Goal: Task Accomplishment & Management: Manage account settings

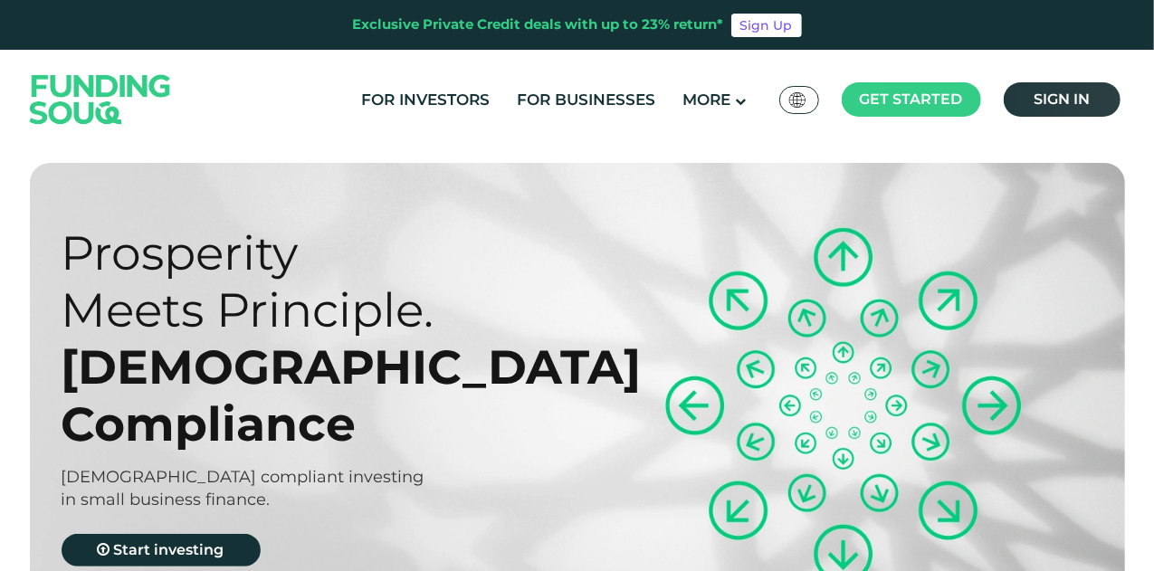
click at [1078, 96] on span "Sign in" at bounding box center [1061, 98] width 56 height 17
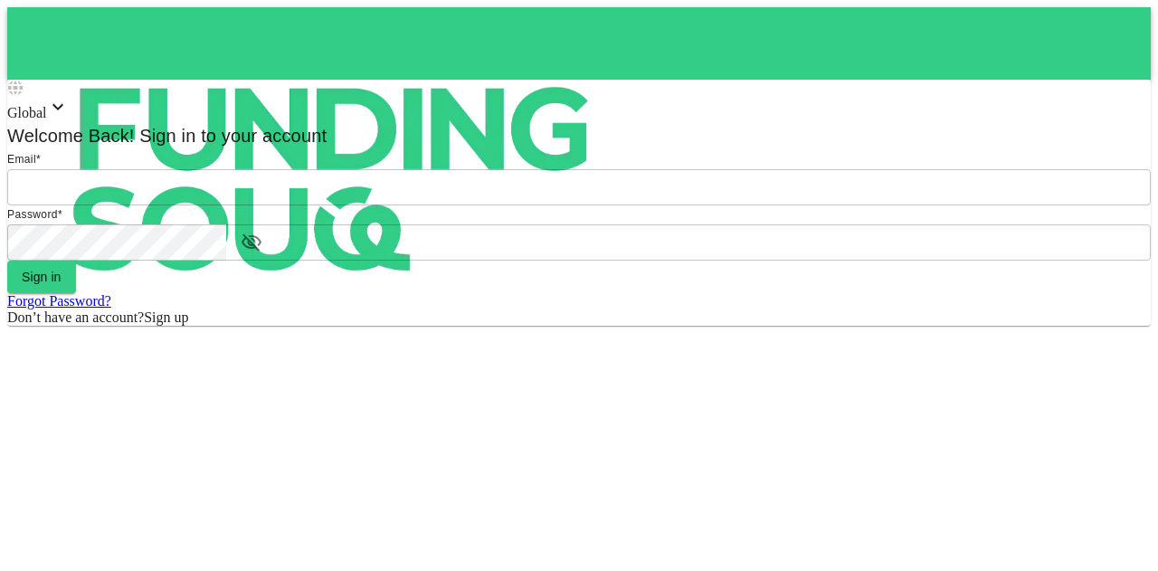
type input "mohanad.y.yasin@hotmail.com"
click at [560, 326] on form "Email email mohanad.y.yasin@hotmail.com email Password password password Sign i…" at bounding box center [579, 238] width 1144 height 176
click at [76, 293] on button "Sign in" at bounding box center [41, 277] width 69 height 33
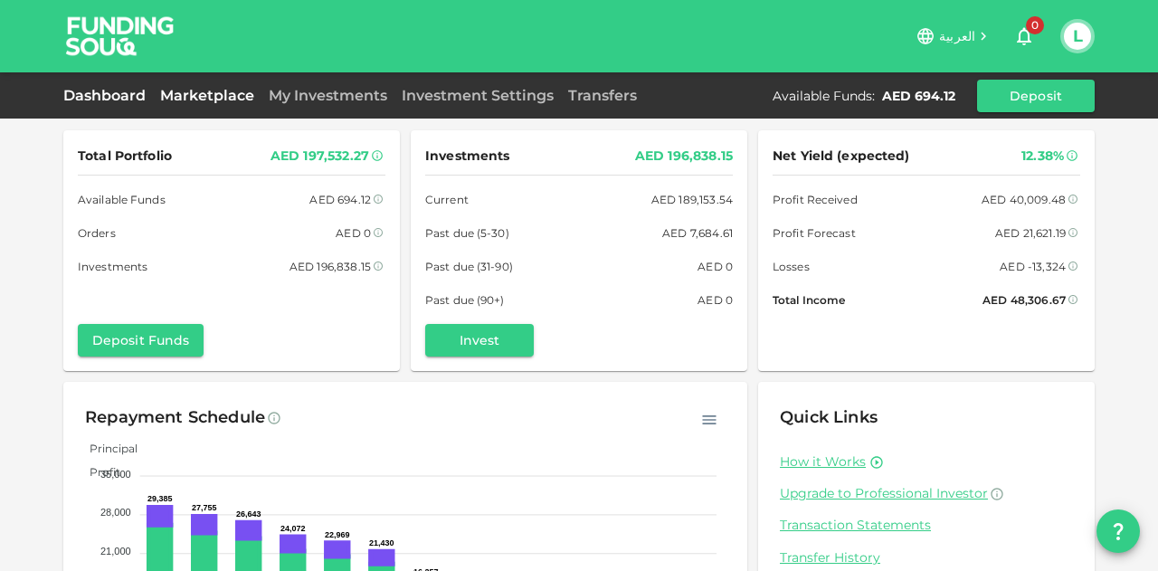
click at [217, 97] on link "Marketplace" at bounding box center [207, 95] width 109 height 17
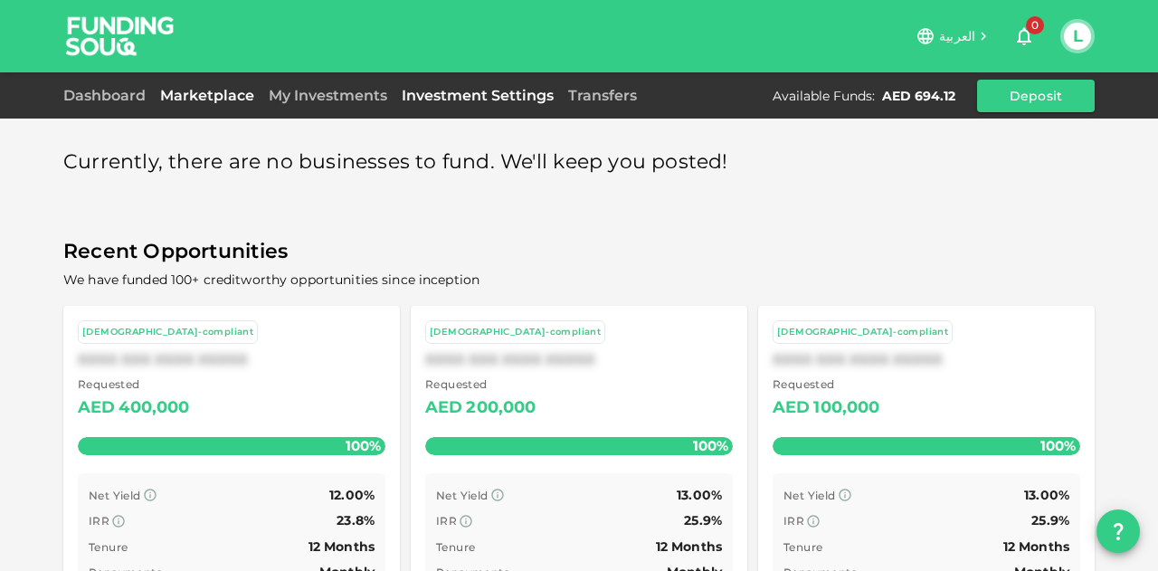
click at [395, 92] on link "Investment Settings" at bounding box center [478, 95] width 167 height 17
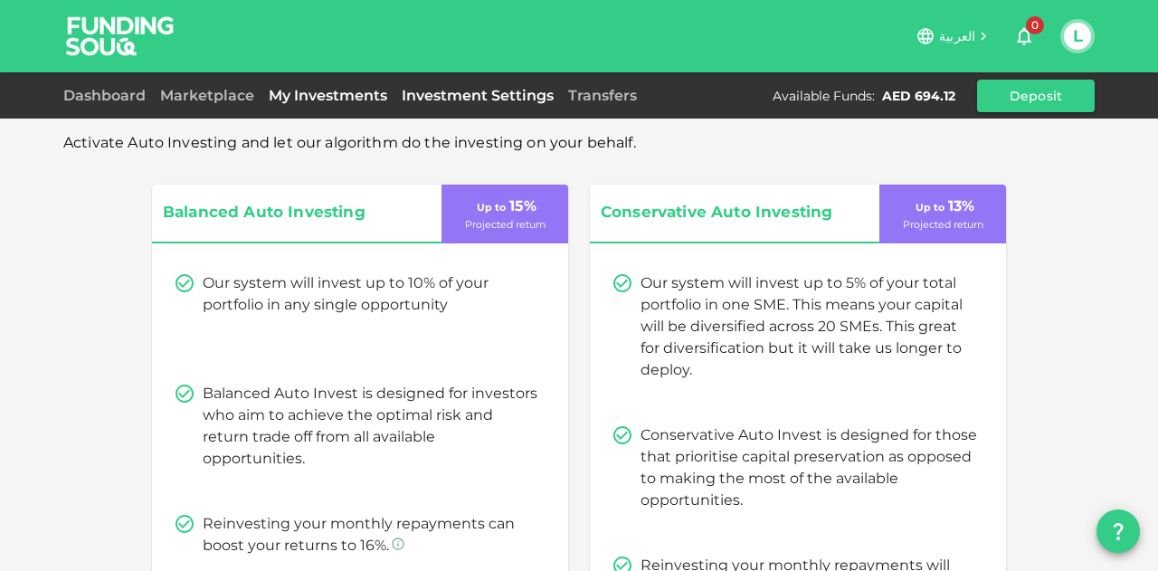
click at [338, 91] on link "My Investments" at bounding box center [328, 95] width 133 height 17
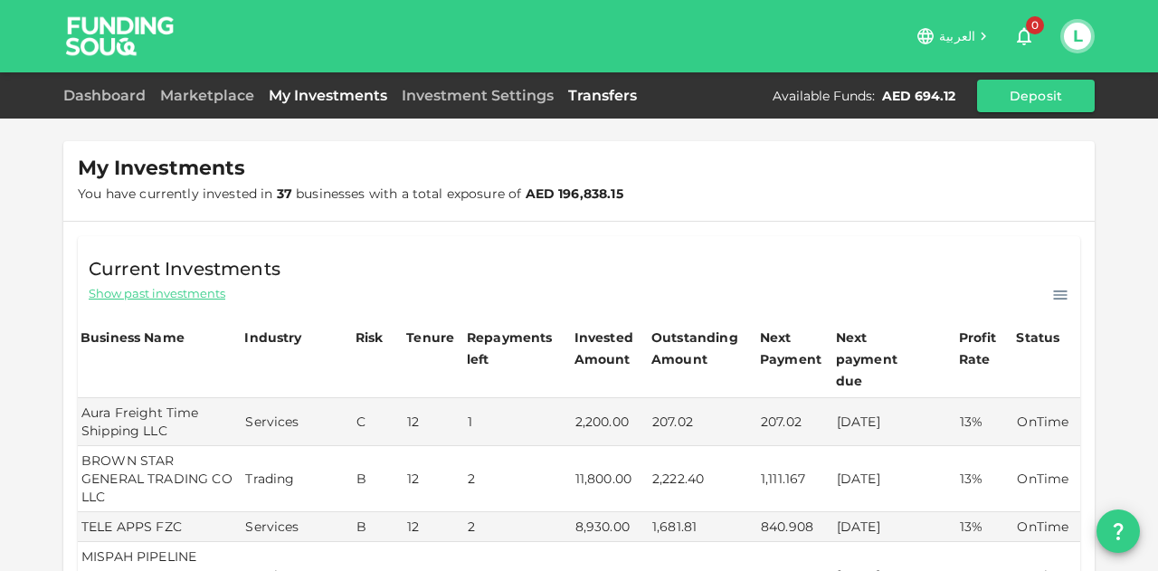
click at [597, 97] on link "Transfers" at bounding box center [602, 95] width 83 height 17
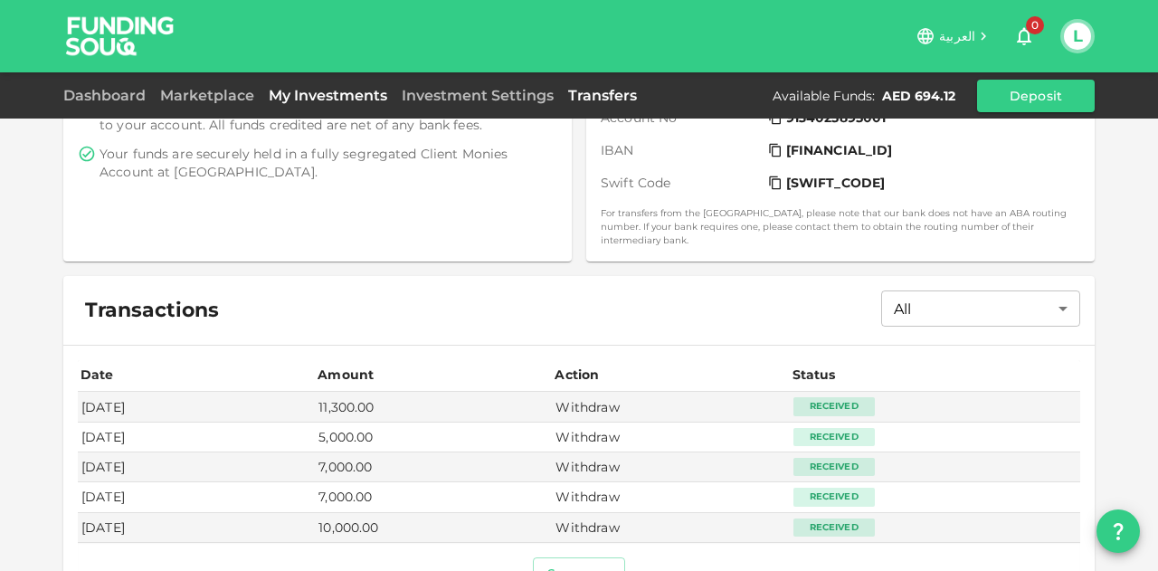
scroll to position [536, 0]
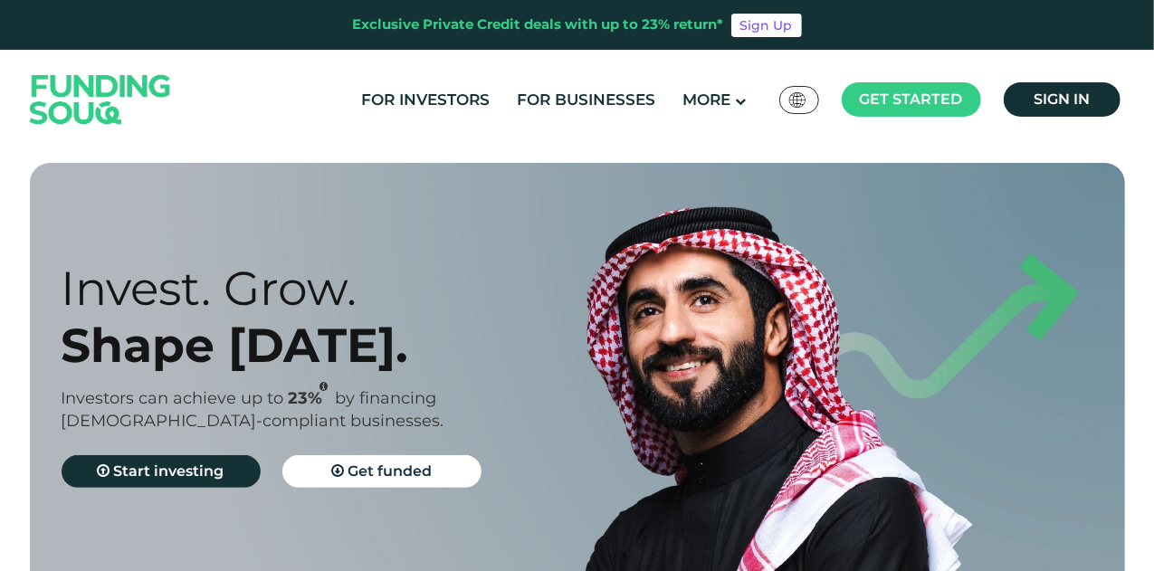
click at [1045, 117] on ul "For Investors For Businesses More About Us How It Works" at bounding box center [739, 99] width 782 height 37
click at [1046, 99] on span "Sign in" at bounding box center [1061, 98] width 56 height 17
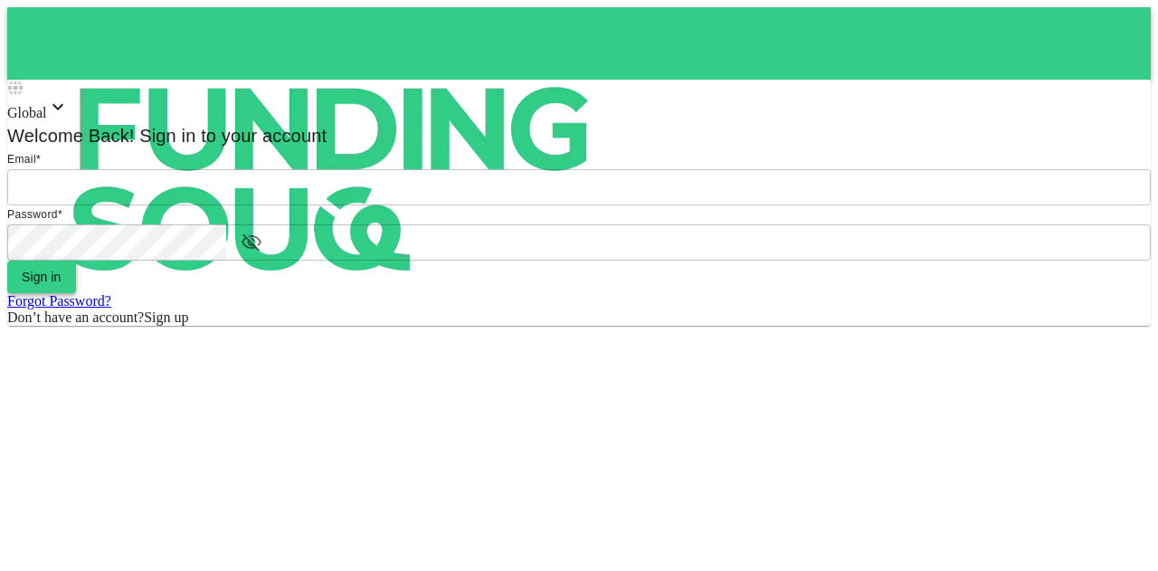
type input "[EMAIL_ADDRESS][PERSON_NAME][DOMAIN_NAME]"
click at [76, 293] on button "Sign in" at bounding box center [41, 277] width 69 height 33
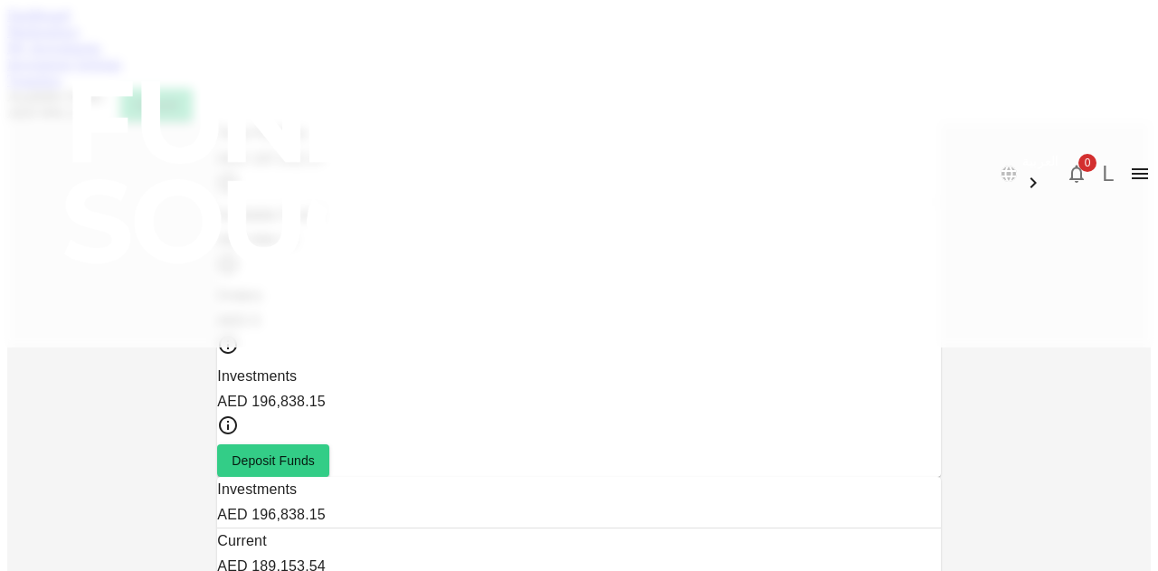
click at [80, 39] on link "Marketplace" at bounding box center [43, 31] width 72 height 15
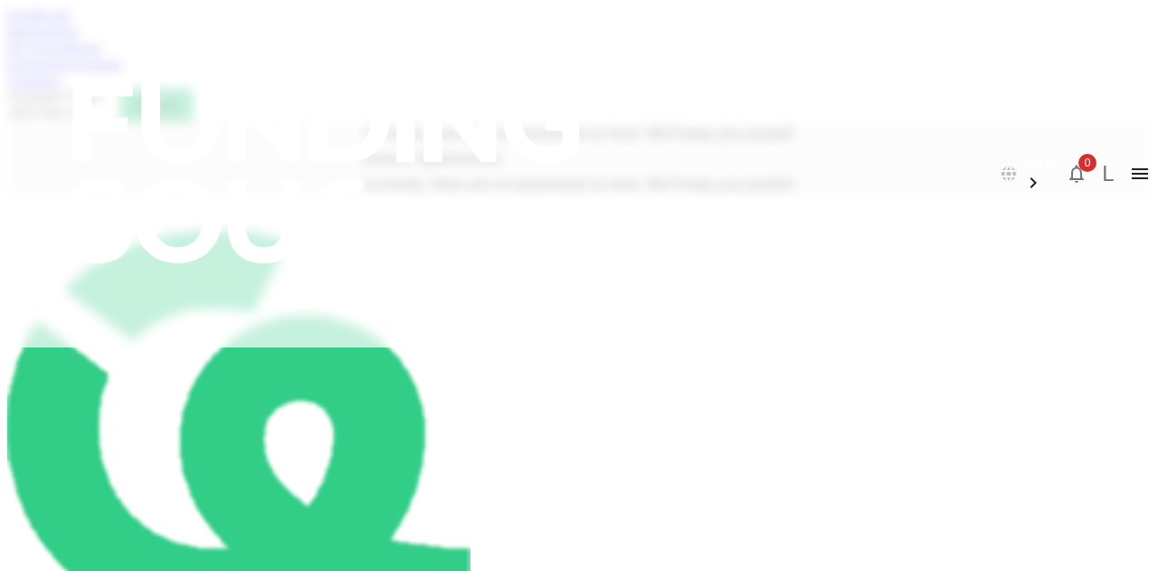
click at [101, 55] on link "My Investments" at bounding box center [54, 47] width 94 height 15
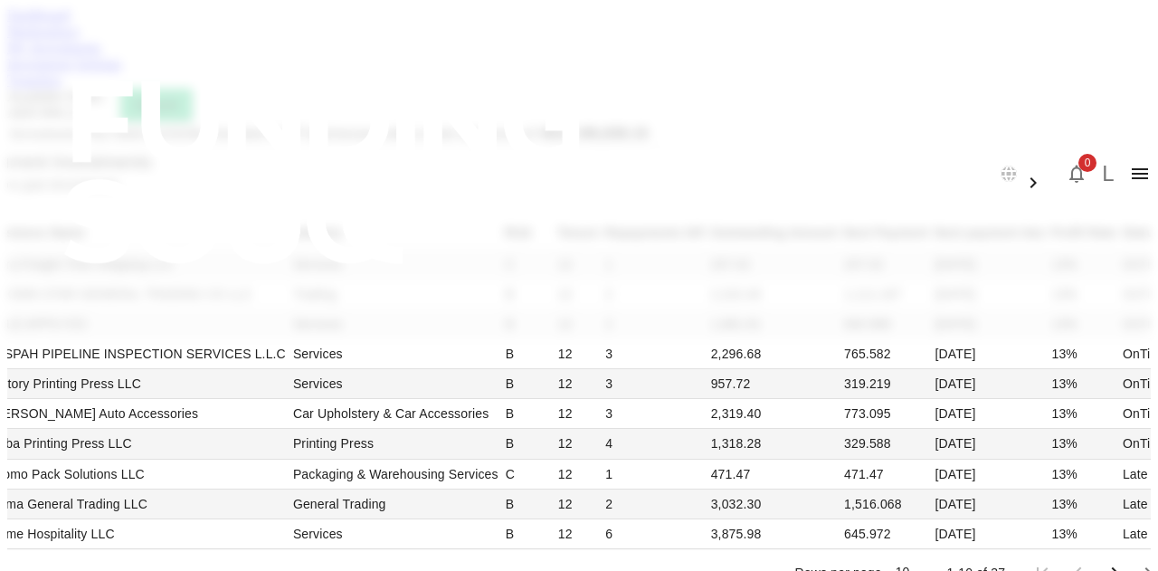
click at [122, 71] on link "Investment Settings" at bounding box center [64, 63] width 115 height 15
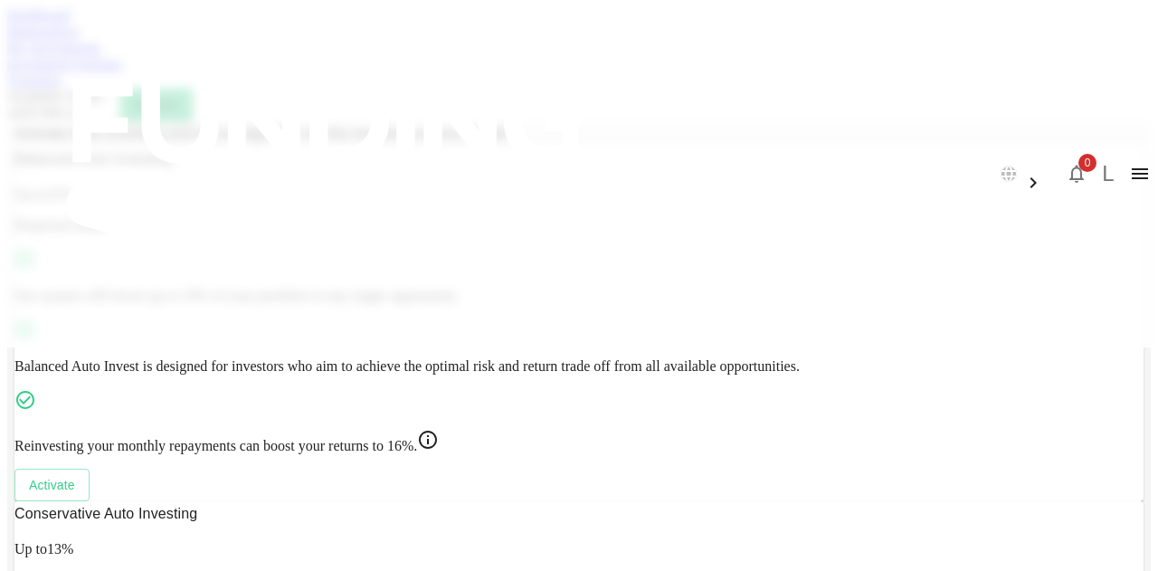
click at [62, 88] on link "Transfers" at bounding box center [34, 79] width 54 height 15
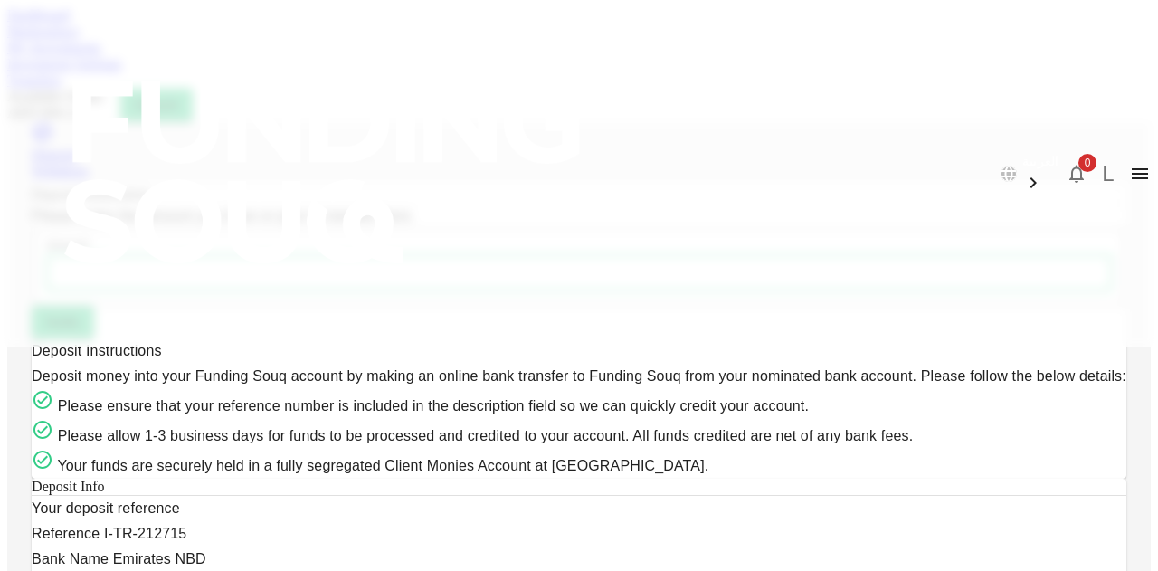
click at [580, 81] on div "Dashboard Marketplace My Investments Investment Settings Transfers Available Fu…" at bounding box center [579, 64] width 1144 height 114
click at [62, 86] on link "Transfers" at bounding box center [34, 79] width 54 height 15
click at [122, 71] on link "Investment Settings" at bounding box center [64, 63] width 115 height 15
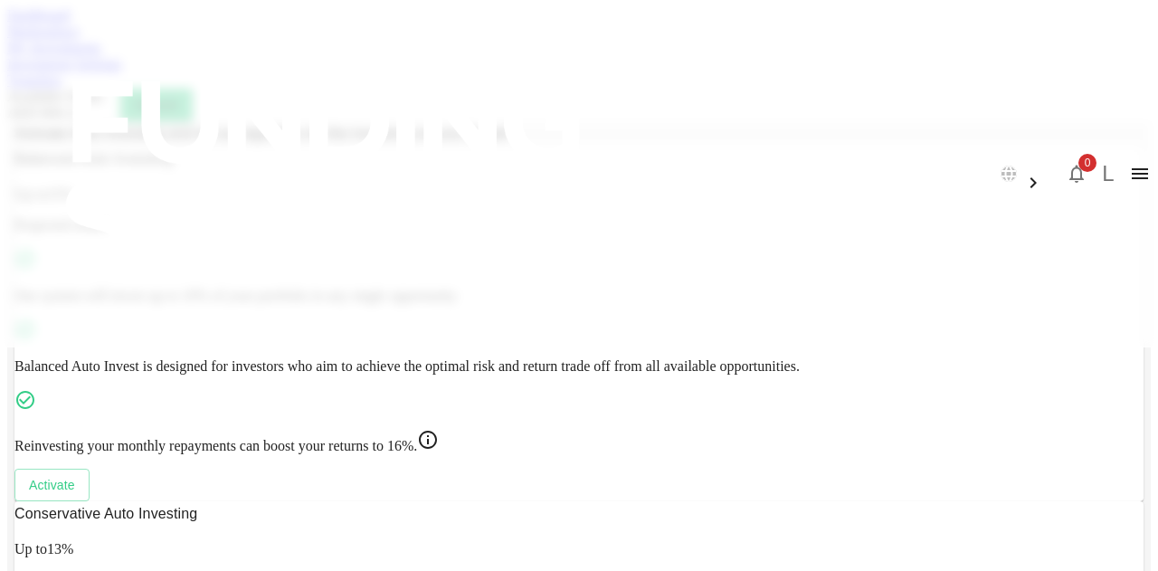
click at [101, 55] on link "My Investments" at bounding box center [54, 47] width 94 height 15
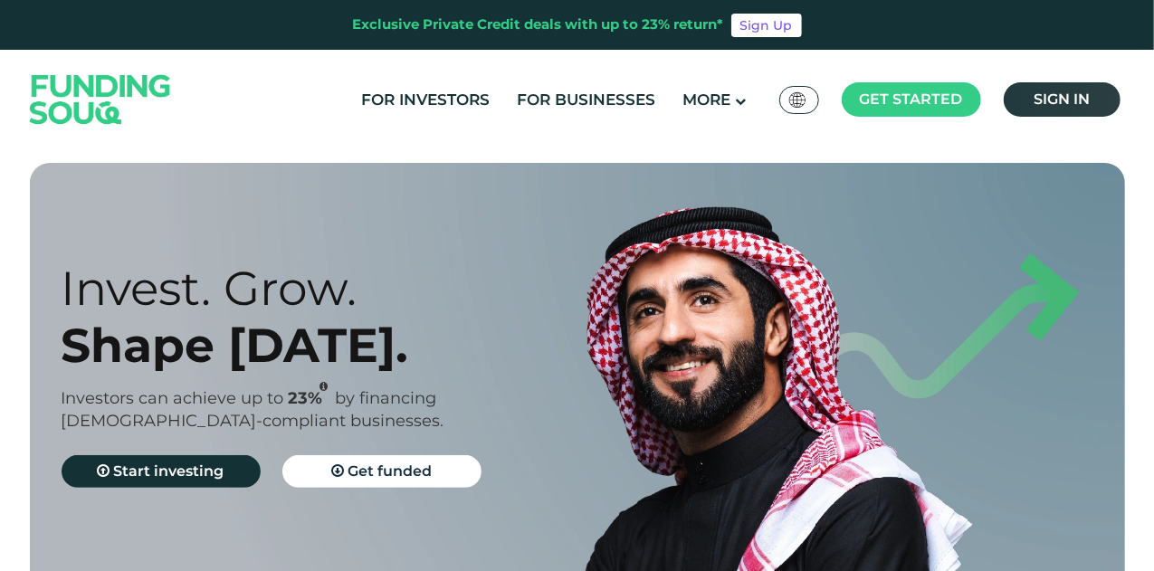
click at [1053, 106] on span "Sign in" at bounding box center [1061, 98] width 56 height 17
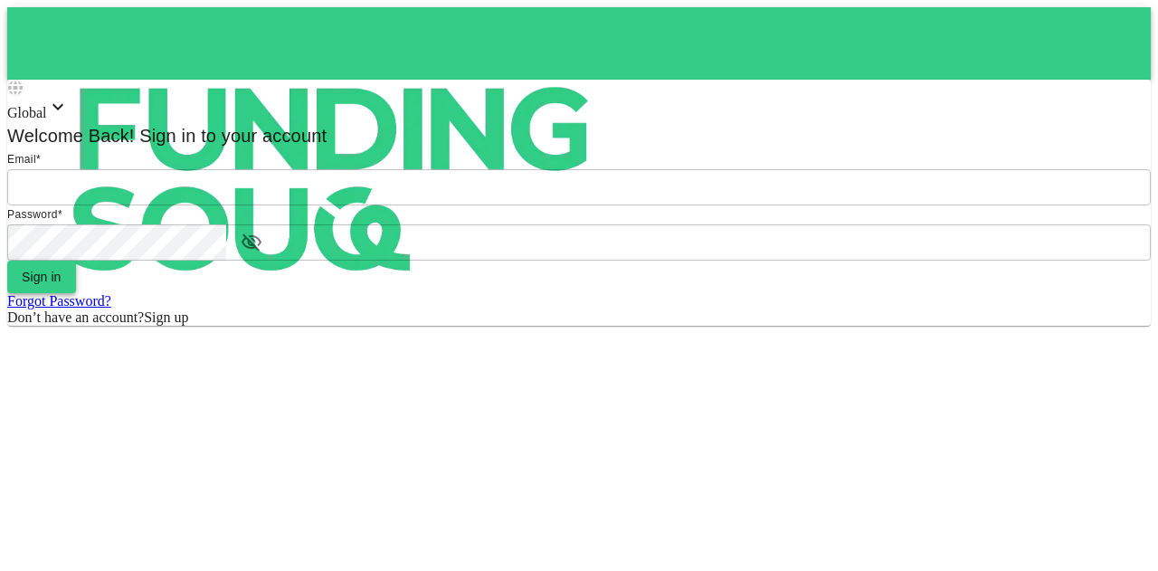
type input "mohanad.y.yasin@hotmail.com"
click at [76, 293] on button "Sign in" at bounding box center [41, 277] width 69 height 33
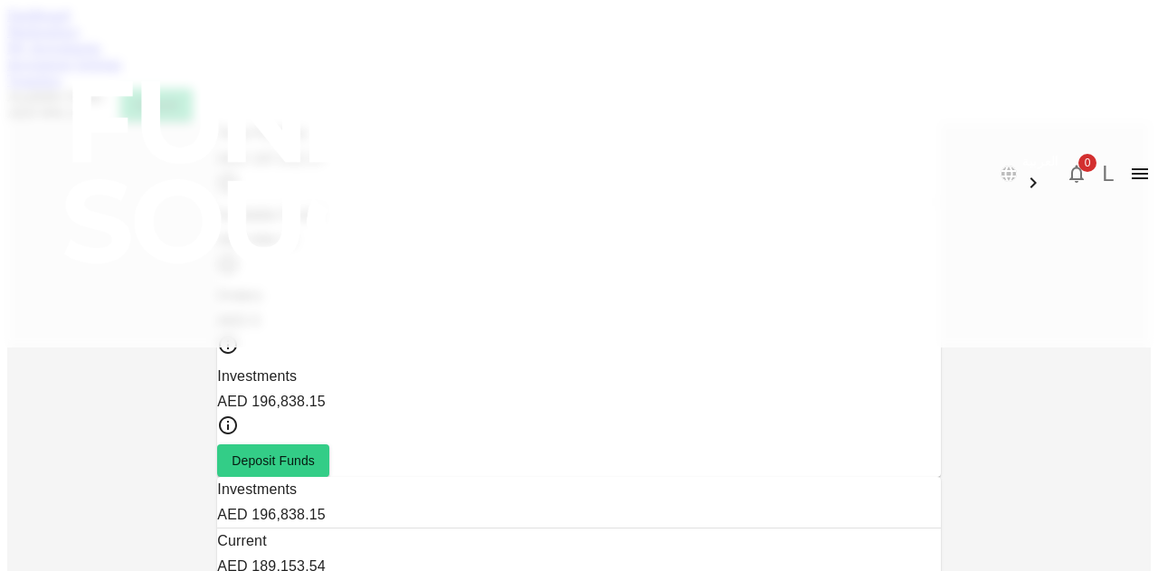
click at [101, 55] on link "My Investments" at bounding box center [54, 47] width 94 height 15
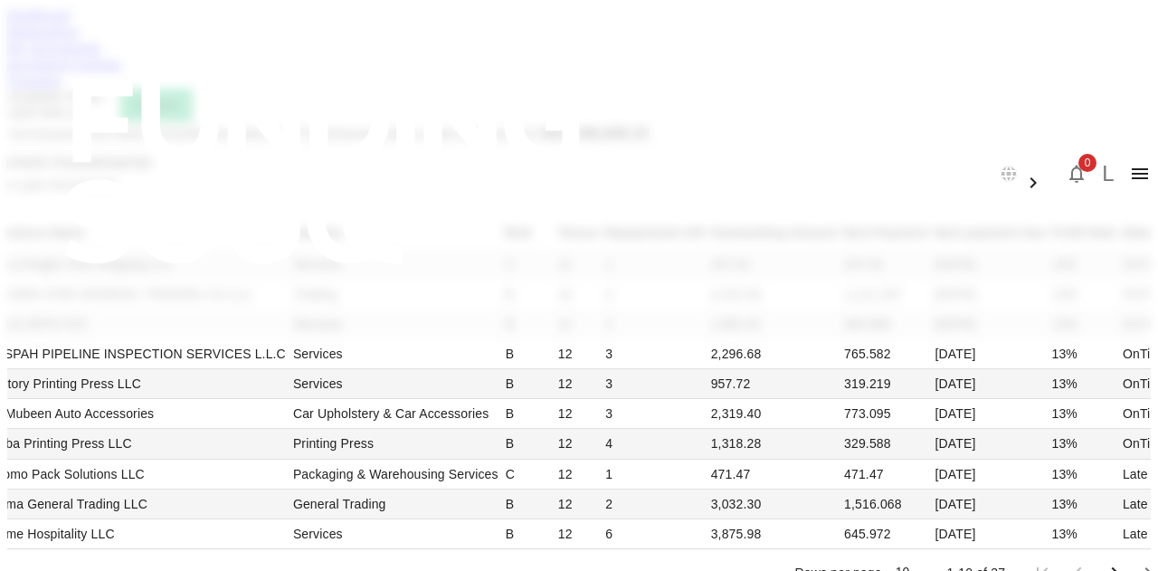
click at [122, 71] on link "Investment Settings" at bounding box center [64, 63] width 115 height 15
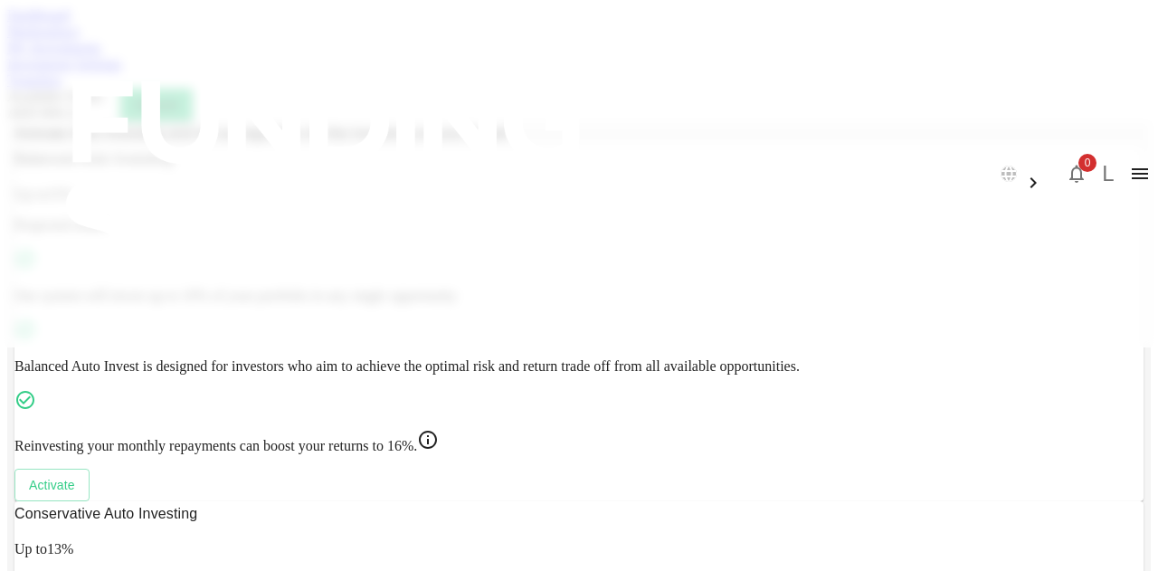
click at [62, 88] on link "Transfers" at bounding box center [34, 79] width 54 height 15
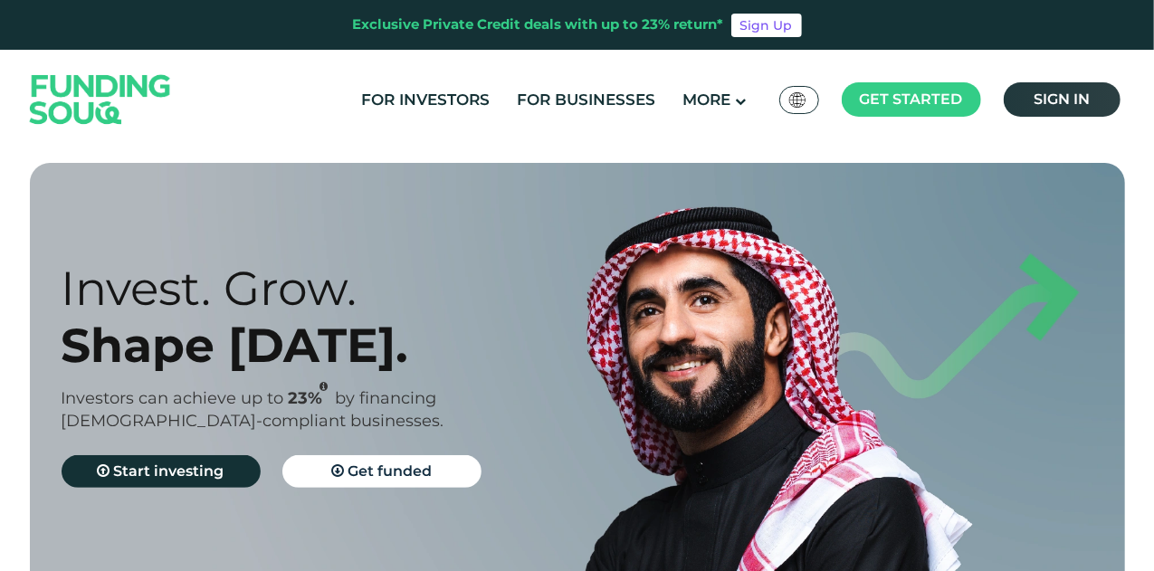
click at [1092, 89] on link "Sign in" at bounding box center [1062, 99] width 117 height 34
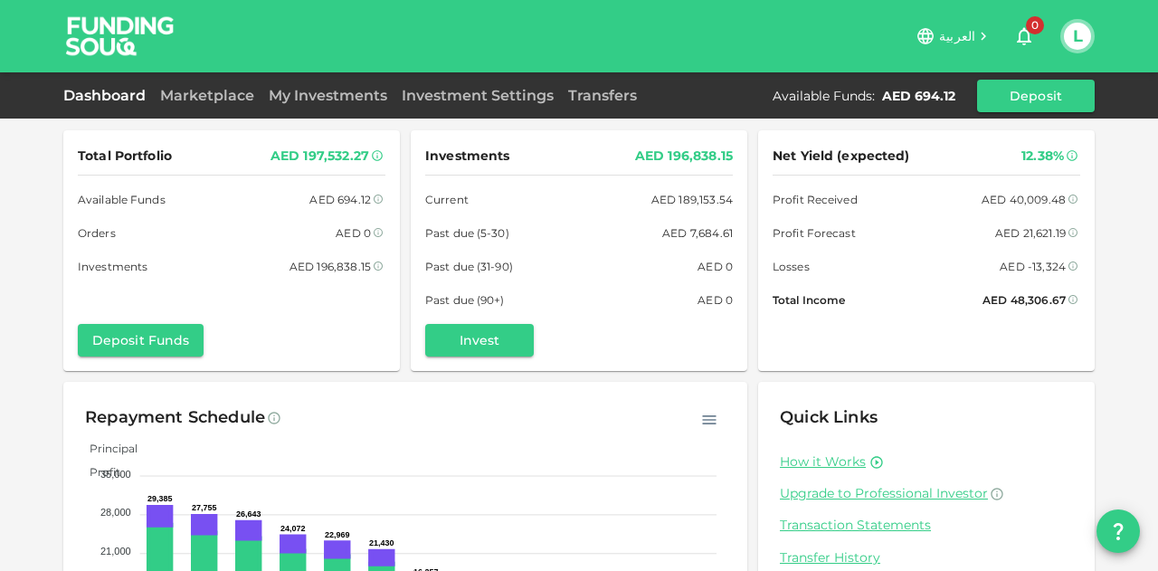
click at [235, 83] on div "Dashboard Marketplace My Investments Investment Settings Transfers Available Fu…" at bounding box center [579, 96] width 1032 height 33
click at [233, 87] on link "Marketplace" at bounding box center [207, 95] width 109 height 17
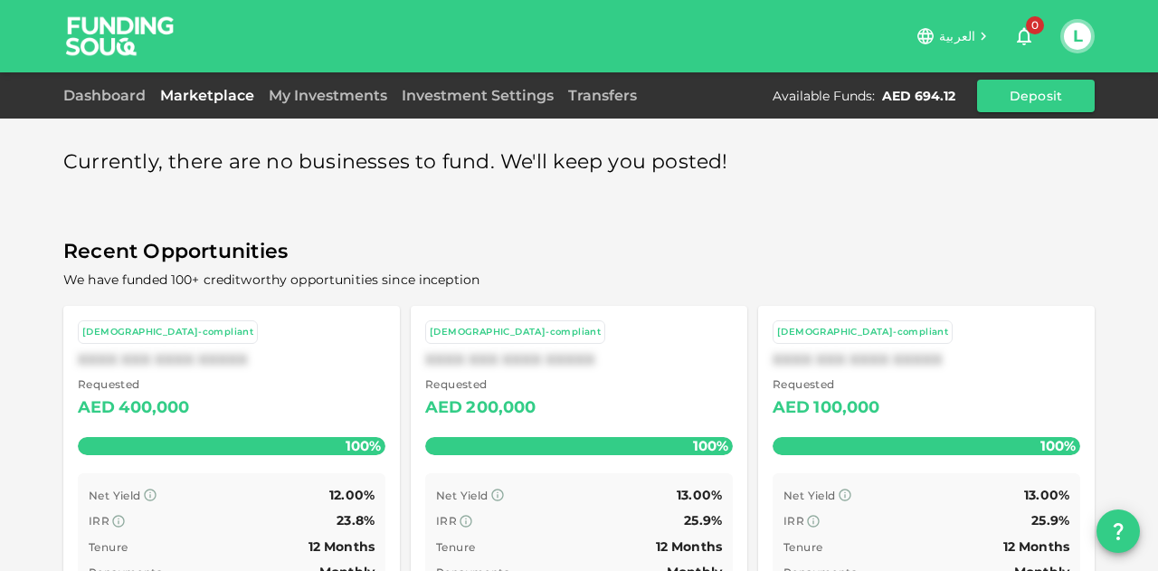
click at [329, 105] on div "My Investments" at bounding box center [328, 96] width 133 height 22
click at [334, 101] on link "My Investments" at bounding box center [328, 95] width 133 height 17
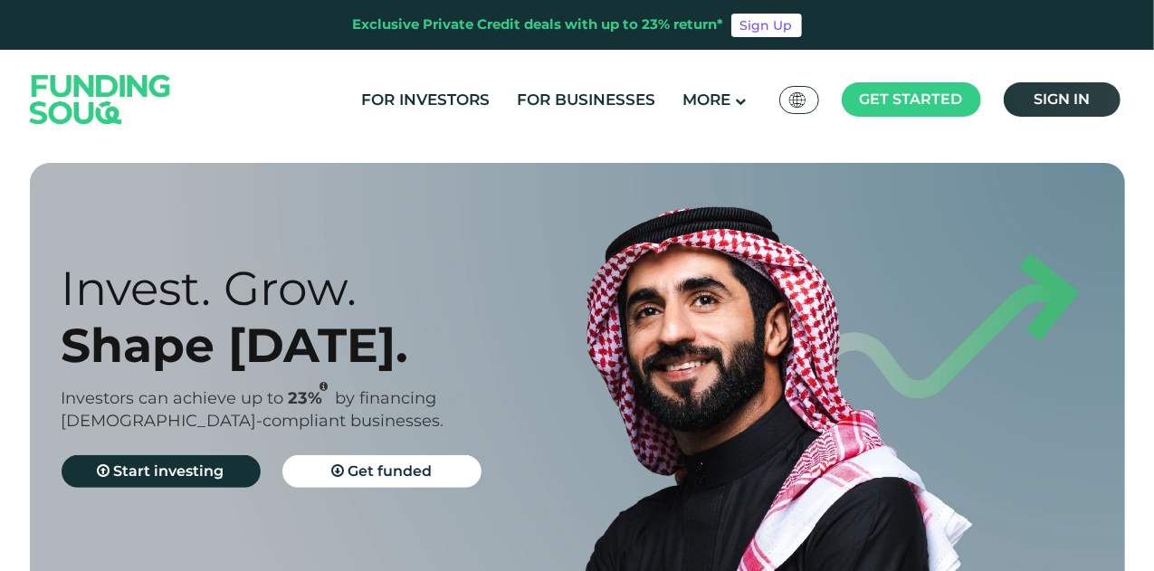
click at [1043, 102] on span "Sign in" at bounding box center [1061, 98] width 56 height 17
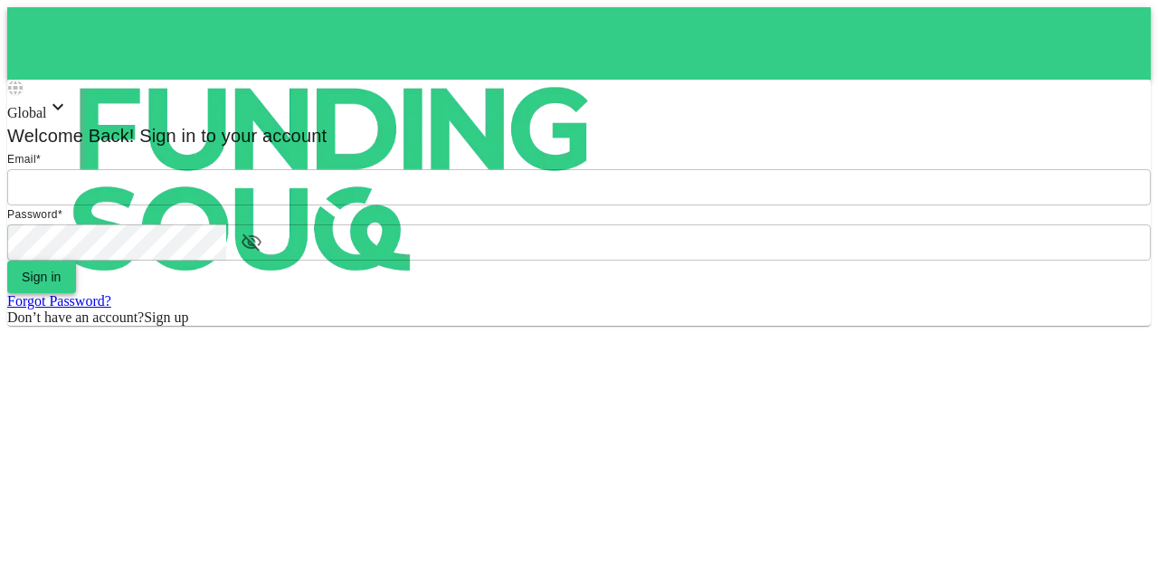
type input "[EMAIL_ADDRESS][PERSON_NAME][DOMAIN_NAME]"
click at [76, 293] on button "Sign in" at bounding box center [41, 277] width 69 height 33
type input "[EMAIL_ADDRESS][PERSON_NAME][DOMAIN_NAME]"
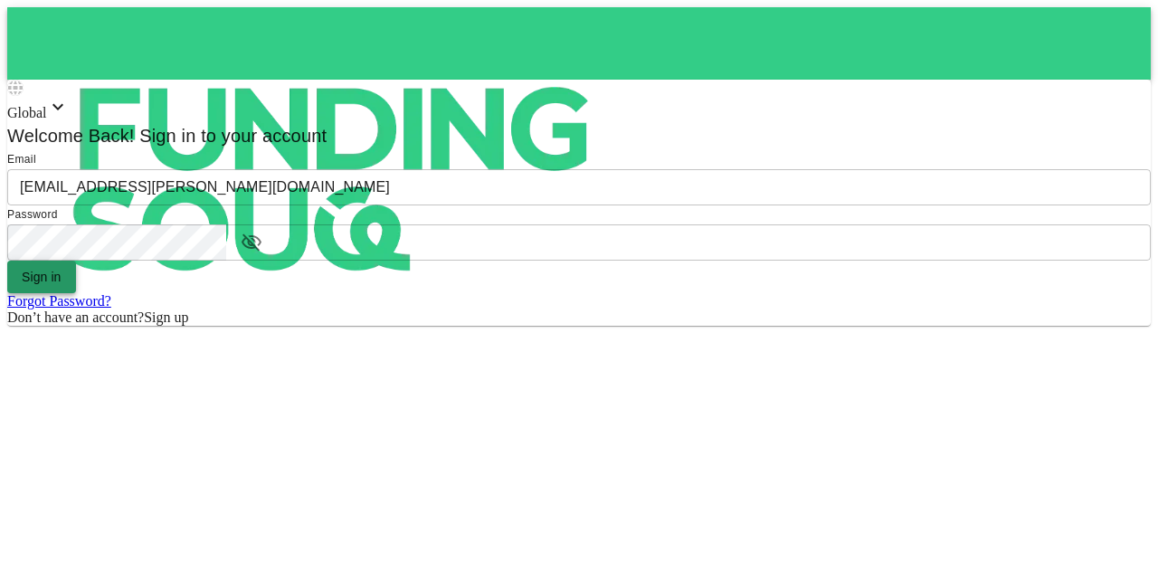
click at [76, 293] on button "Sign in" at bounding box center [41, 277] width 69 height 33
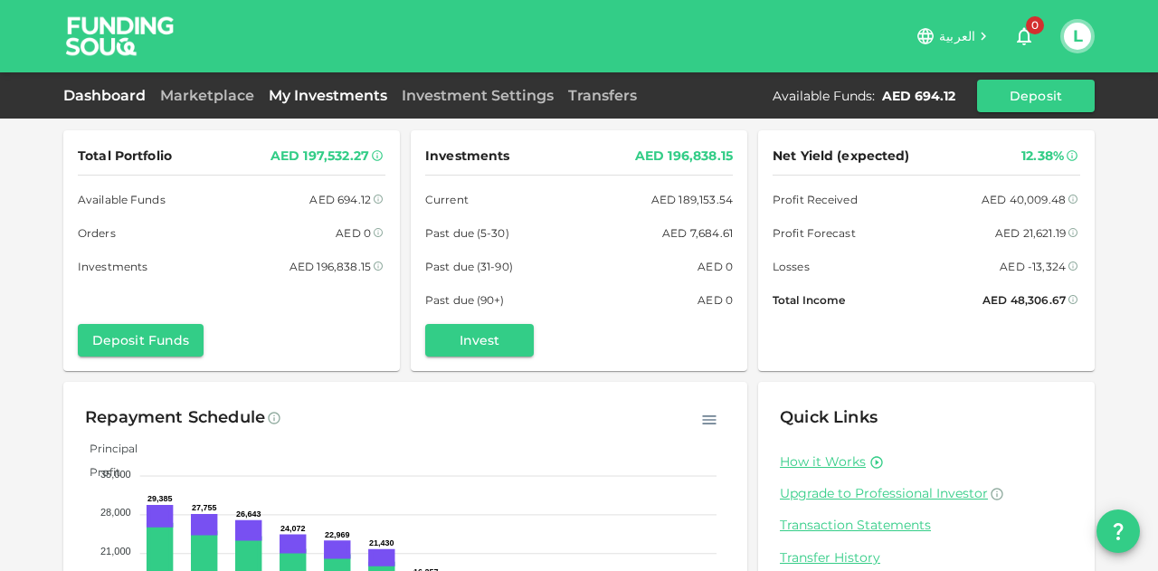
click at [262, 100] on link "My Investments" at bounding box center [328, 95] width 133 height 17
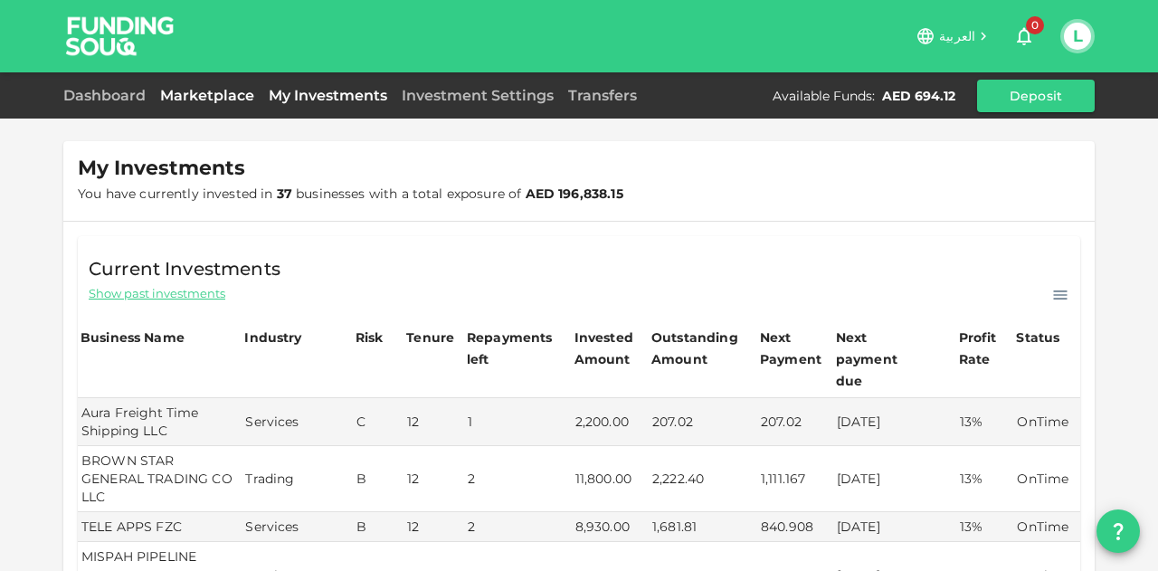
click at [208, 100] on link "Marketplace" at bounding box center [207, 95] width 109 height 17
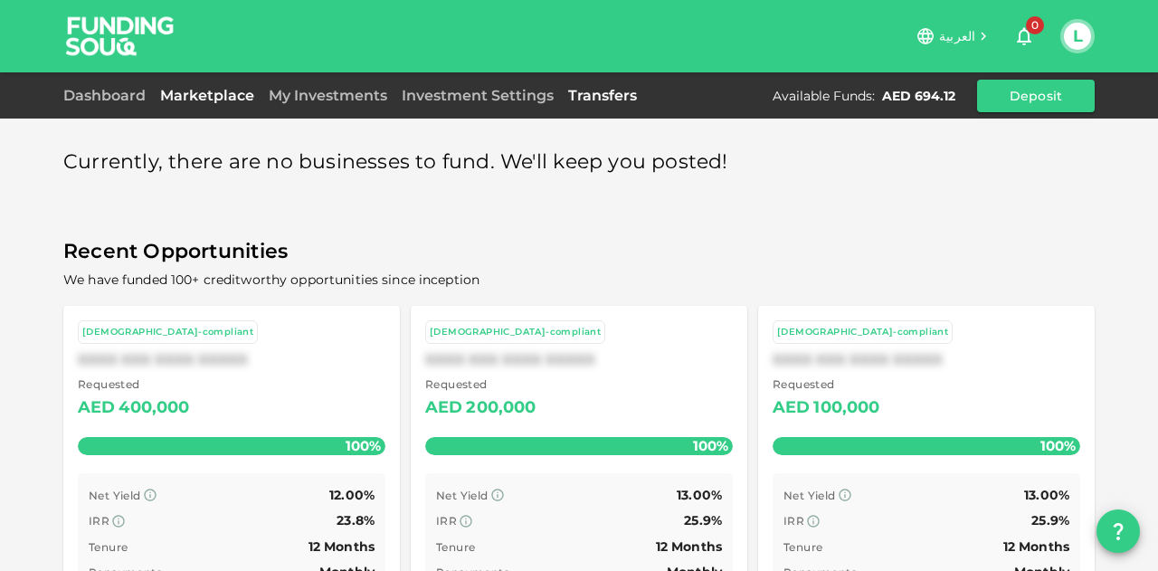
click at [601, 100] on link "Transfers" at bounding box center [602, 95] width 83 height 17
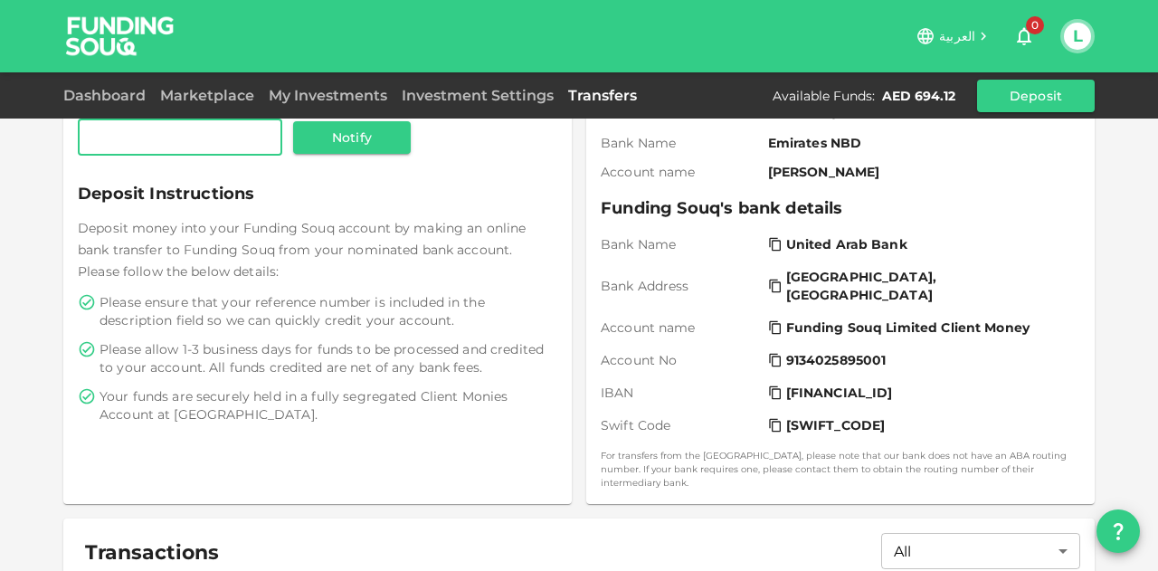
scroll to position [536, 0]
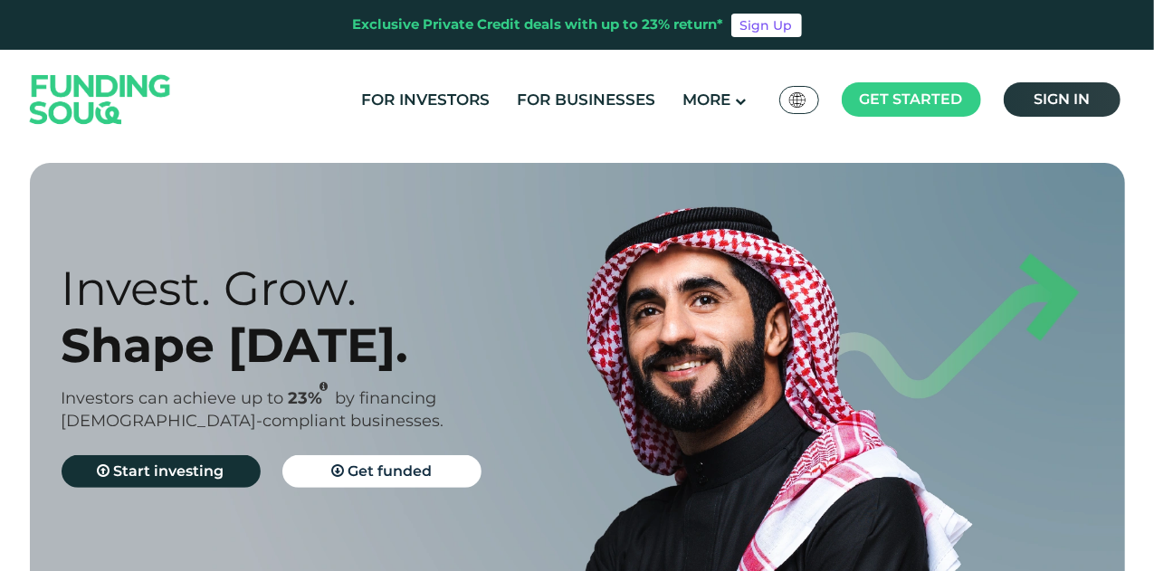
click at [1072, 110] on link "Sign in" at bounding box center [1062, 99] width 117 height 34
click at [1052, 102] on span "Sign in" at bounding box center [1061, 98] width 56 height 17
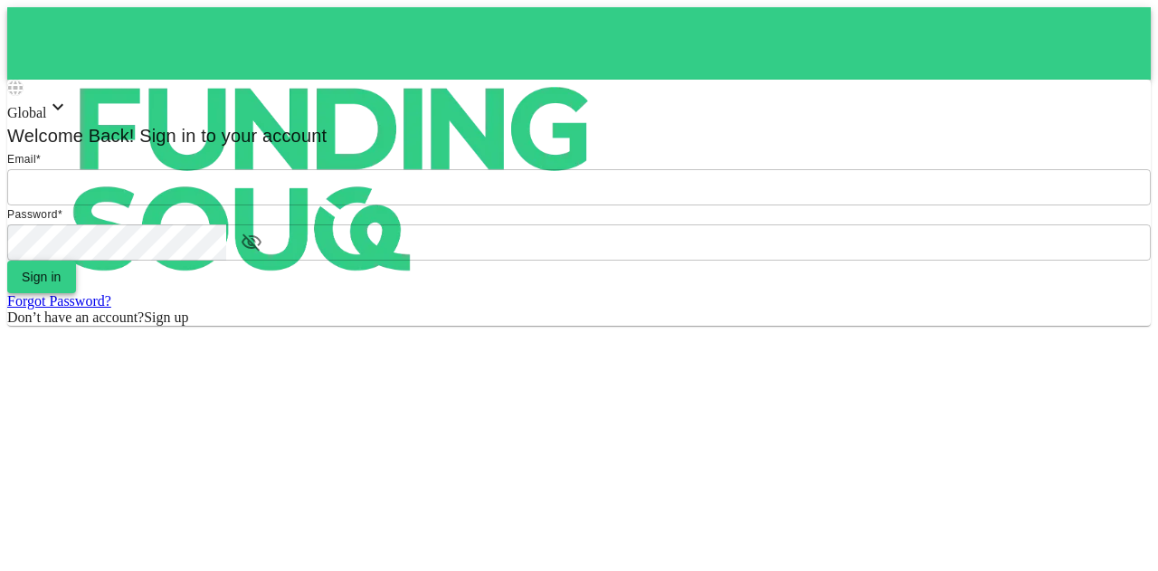
type input "mohanad.y.yasin@hotmail.com"
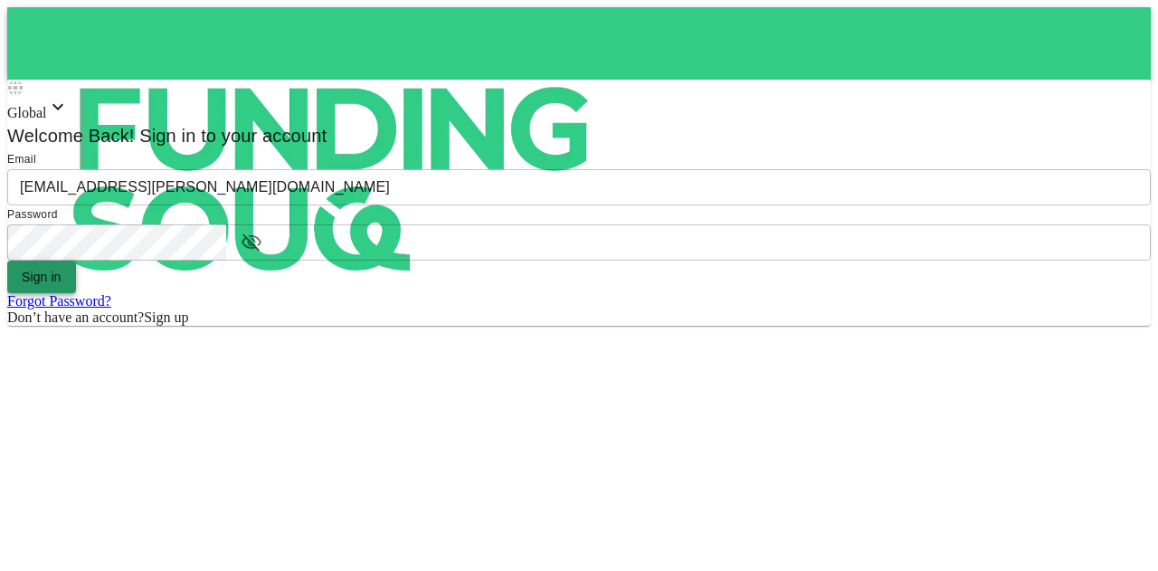
click at [76, 293] on button "Sign in" at bounding box center [41, 277] width 69 height 33
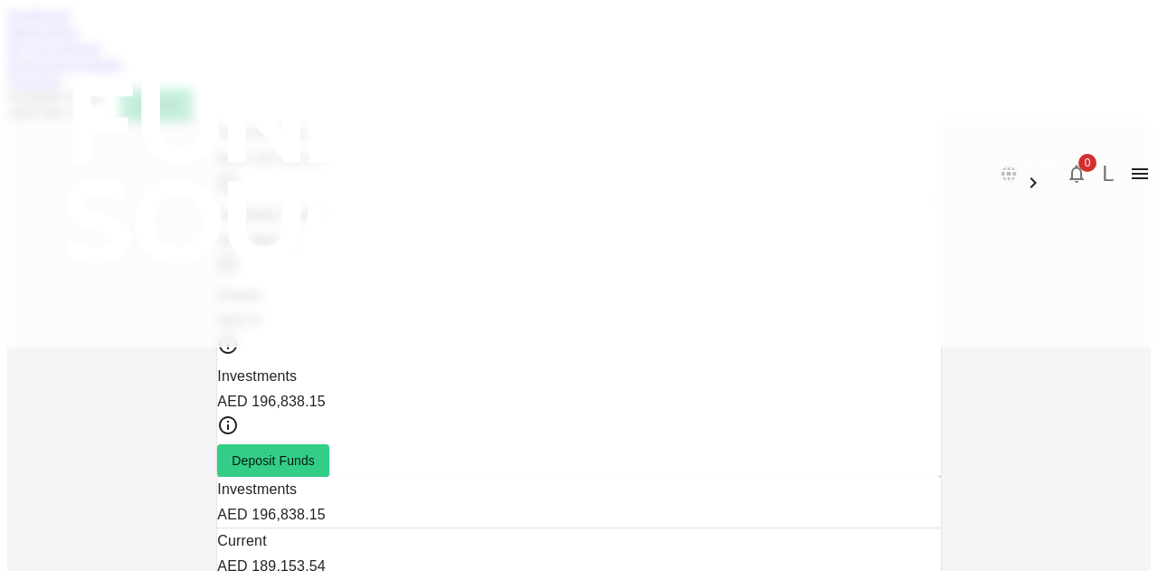
click at [101, 55] on link "My Investments" at bounding box center [54, 47] width 94 height 15
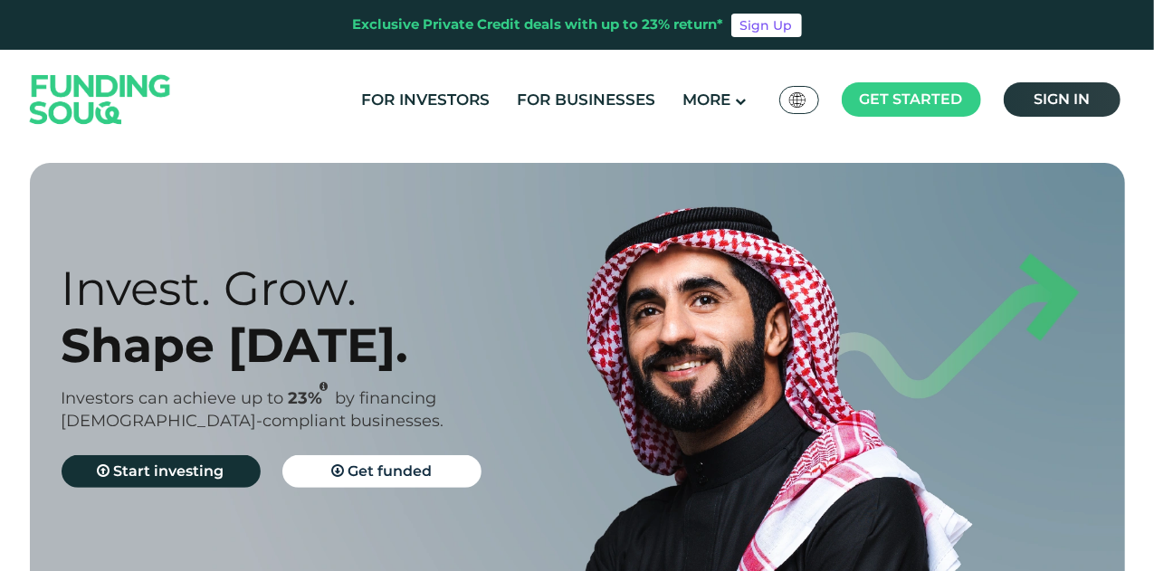
click at [1071, 98] on span "Sign in" at bounding box center [1061, 98] width 56 height 17
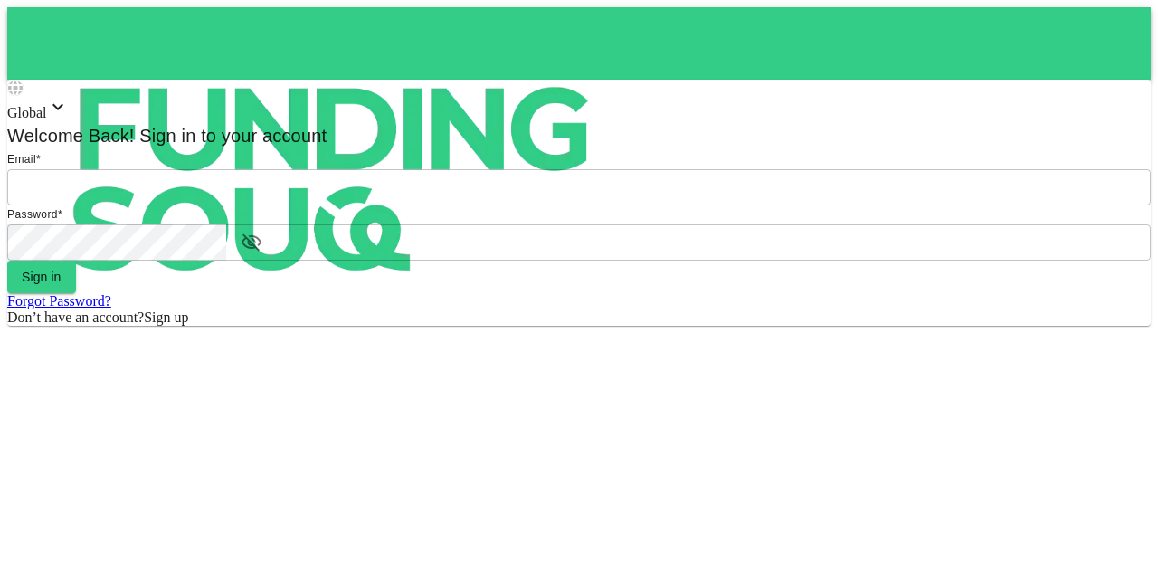
type input "[EMAIL_ADDRESS][PERSON_NAME][DOMAIN_NAME]"
click at [572, 326] on form "Email email [EMAIL_ADDRESS][PERSON_NAME][DOMAIN_NAME] email Password password p…" at bounding box center [579, 238] width 1144 height 176
click at [76, 293] on button "Sign in" at bounding box center [41, 277] width 69 height 33
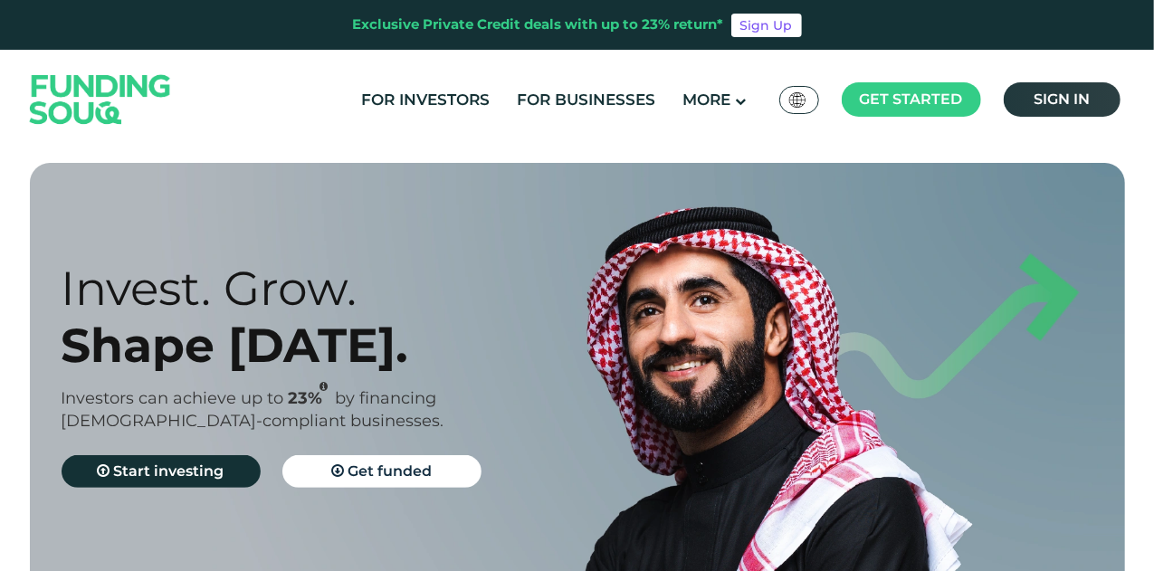
click at [1055, 87] on link "Sign in" at bounding box center [1062, 99] width 117 height 34
click at [1063, 90] on link "Sign in" at bounding box center [1062, 99] width 117 height 34
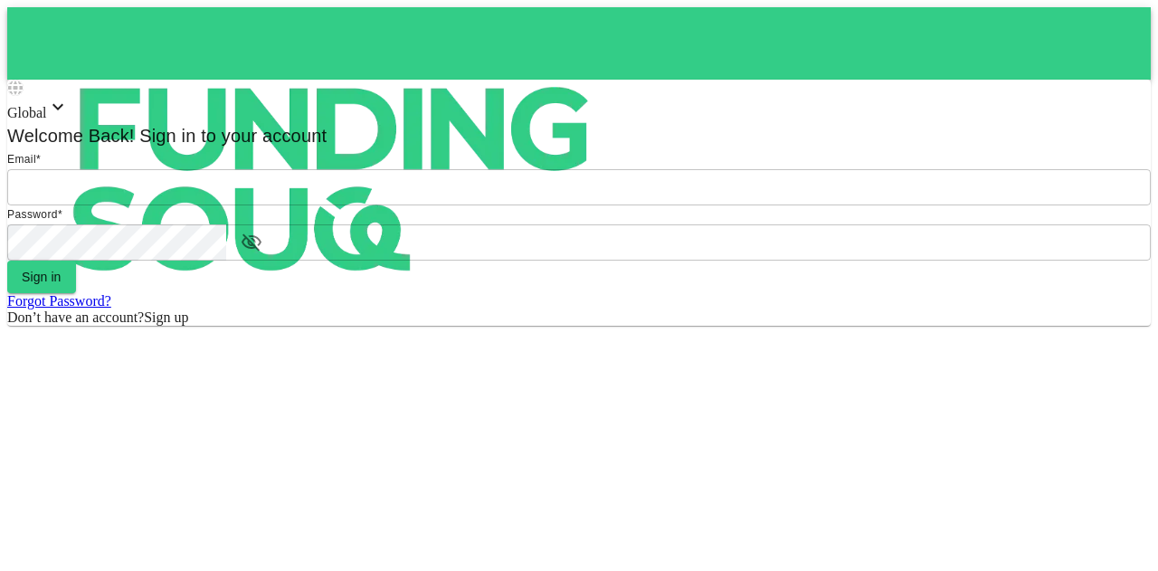
type input "[EMAIL_ADDRESS][PERSON_NAME][DOMAIN_NAME]"
click at [621, 326] on form "Email * email [EMAIL_ADDRESS][PERSON_NAME][DOMAIN_NAME] email Password * passwo…" at bounding box center [579, 238] width 1144 height 176
click at [76, 293] on button "Sign in" at bounding box center [41, 277] width 69 height 33
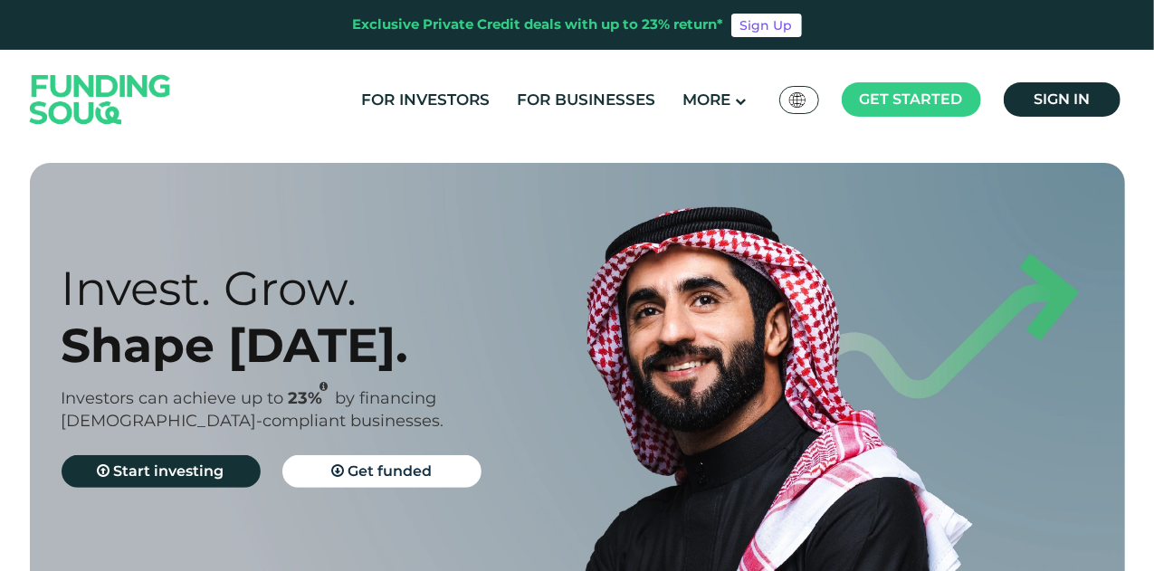
click at [1061, 122] on div "For Investors For Businesses More About Us Global عربي" at bounding box center [577, 100] width 1104 height 100
click at [1063, 106] on span "Sign in" at bounding box center [1061, 98] width 56 height 17
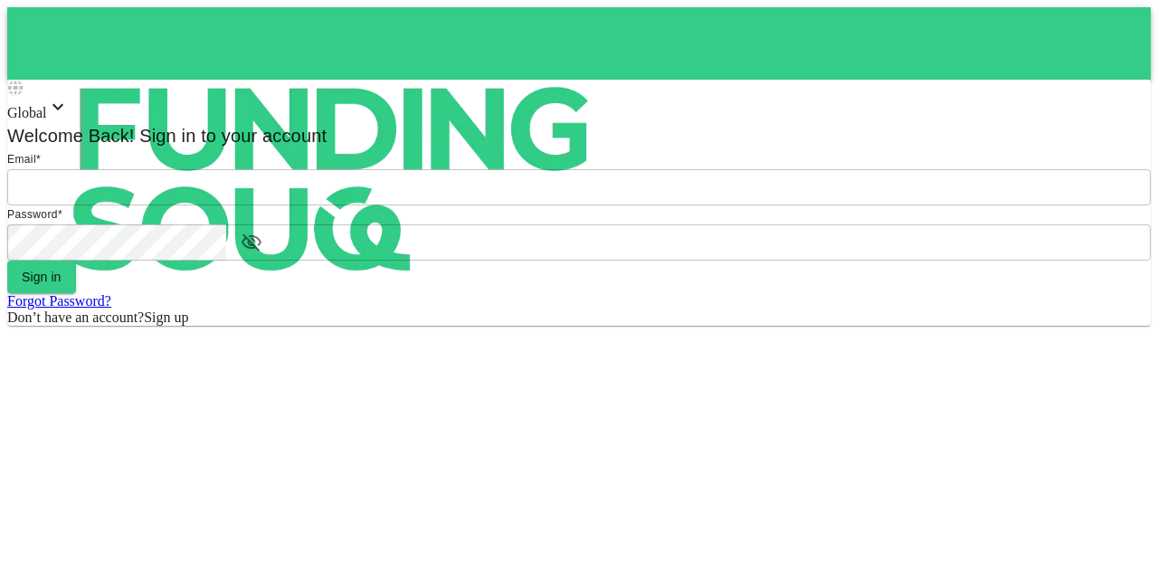
type input "[EMAIL_ADDRESS][PERSON_NAME][DOMAIN_NAME]"
click at [635, 326] on form "Email * email mohanad.y.yasin@hotmail.com email Password * password password Si…" at bounding box center [579, 238] width 1144 height 176
click at [76, 293] on button "Sign in" at bounding box center [41, 277] width 69 height 33
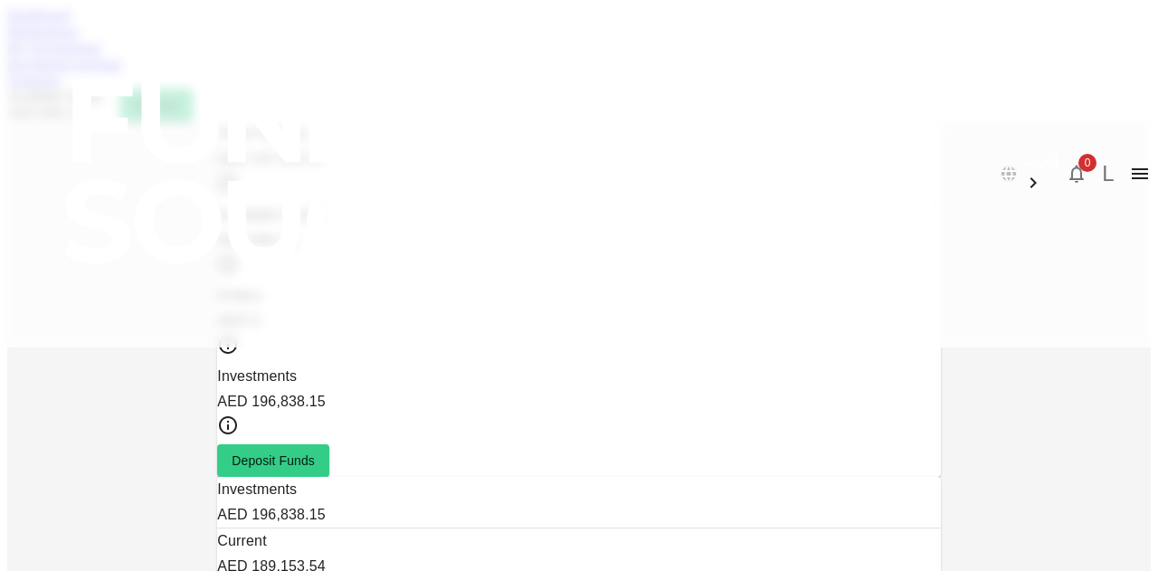
click at [80, 39] on link "Marketplace" at bounding box center [43, 31] width 72 height 15
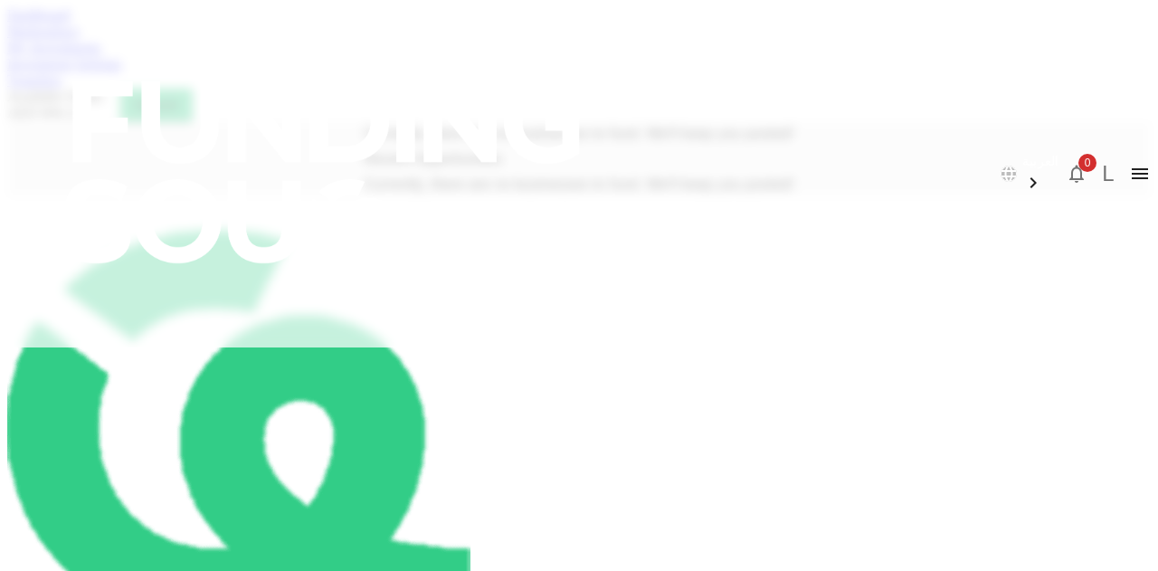
click at [101, 55] on link "My Investments" at bounding box center [54, 47] width 94 height 15
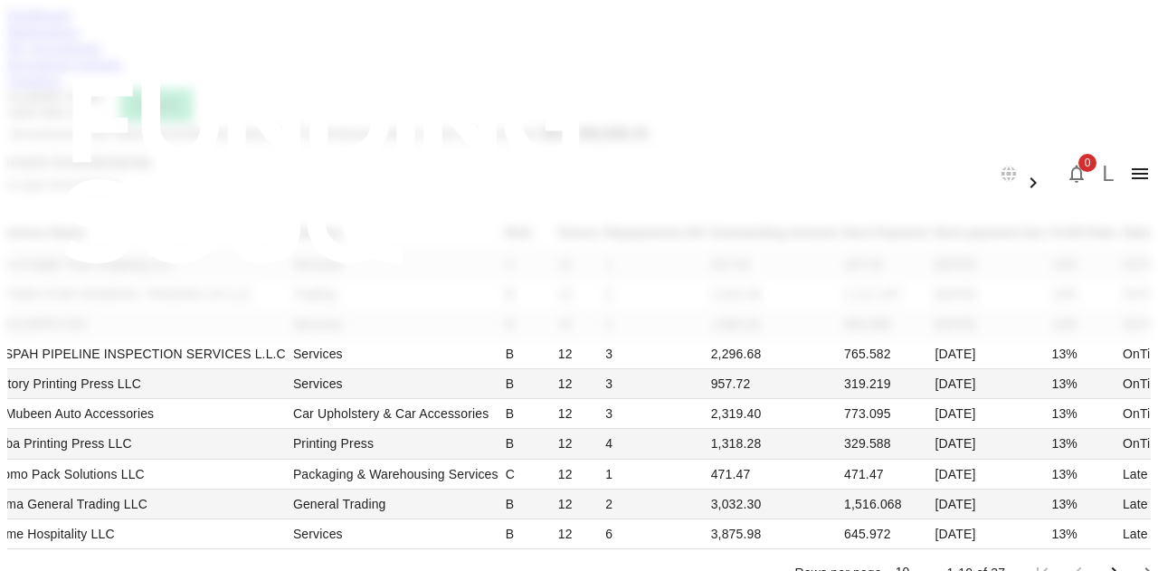
click at [62, 88] on link "Transfers" at bounding box center [34, 79] width 54 height 15
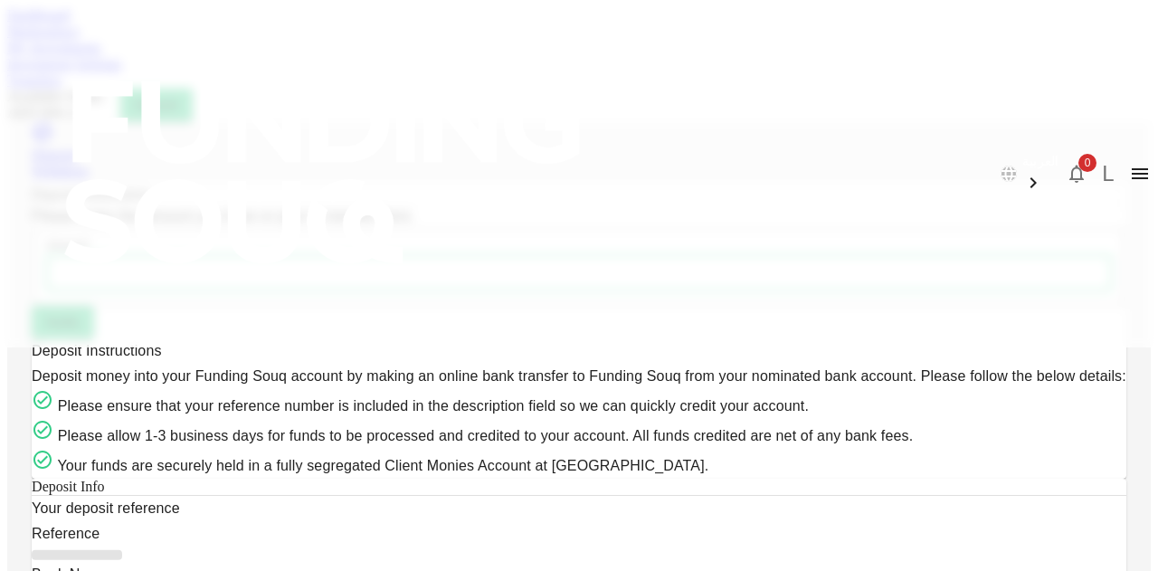
click at [122, 71] on link "Investment Settings" at bounding box center [64, 63] width 115 height 15
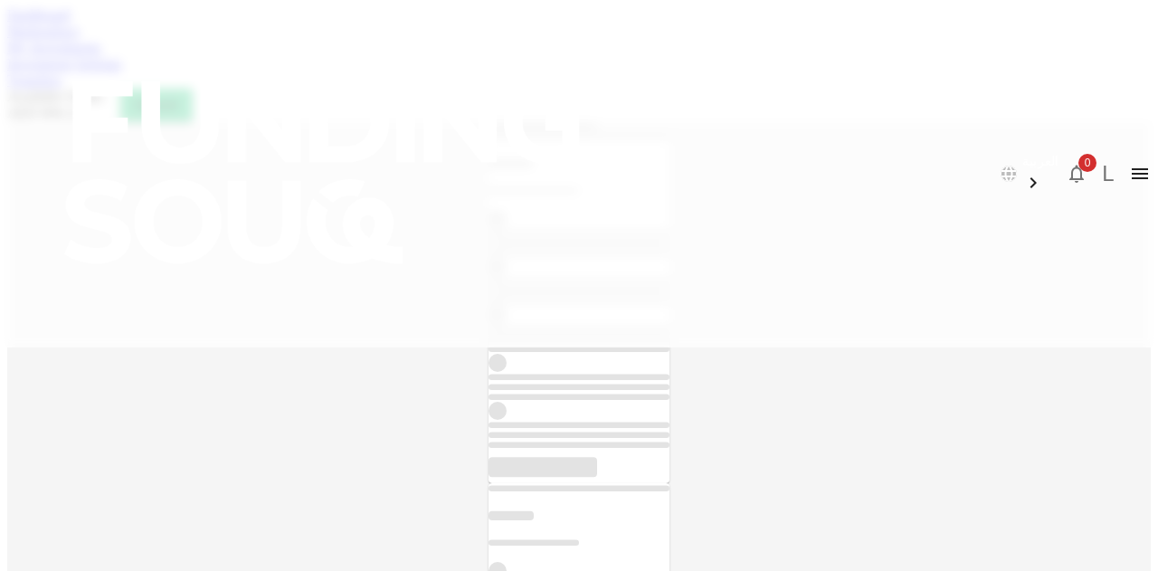
click at [101, 55] on link "My Investments" at bounding box center [54, 47] width 94 height 15
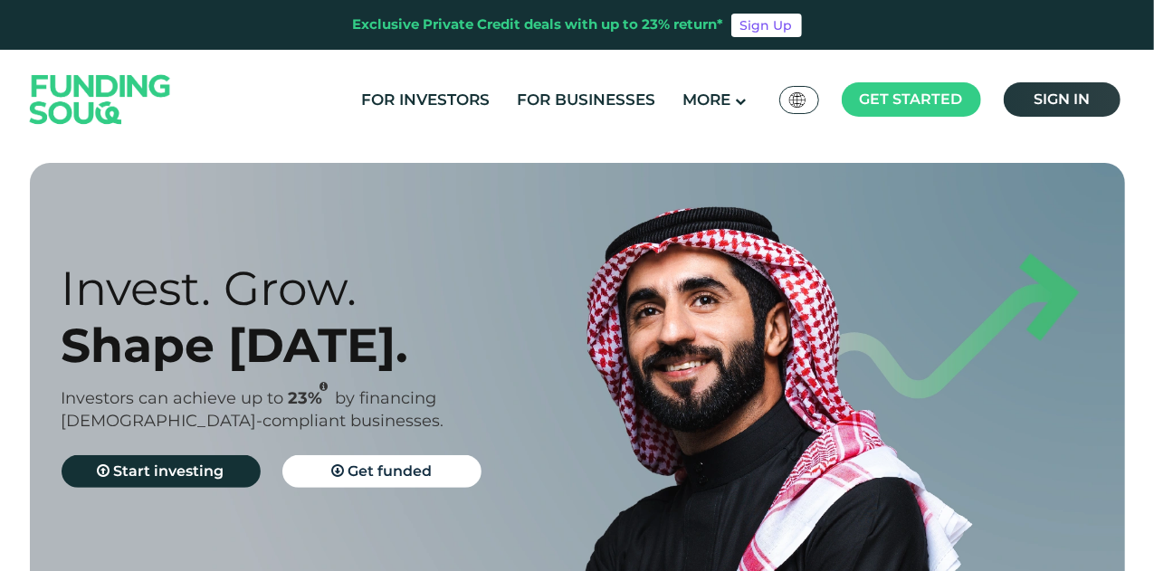
click at [1090, 91] on link "Sign in" at bounding box center [1062, 99] width 117 height 34
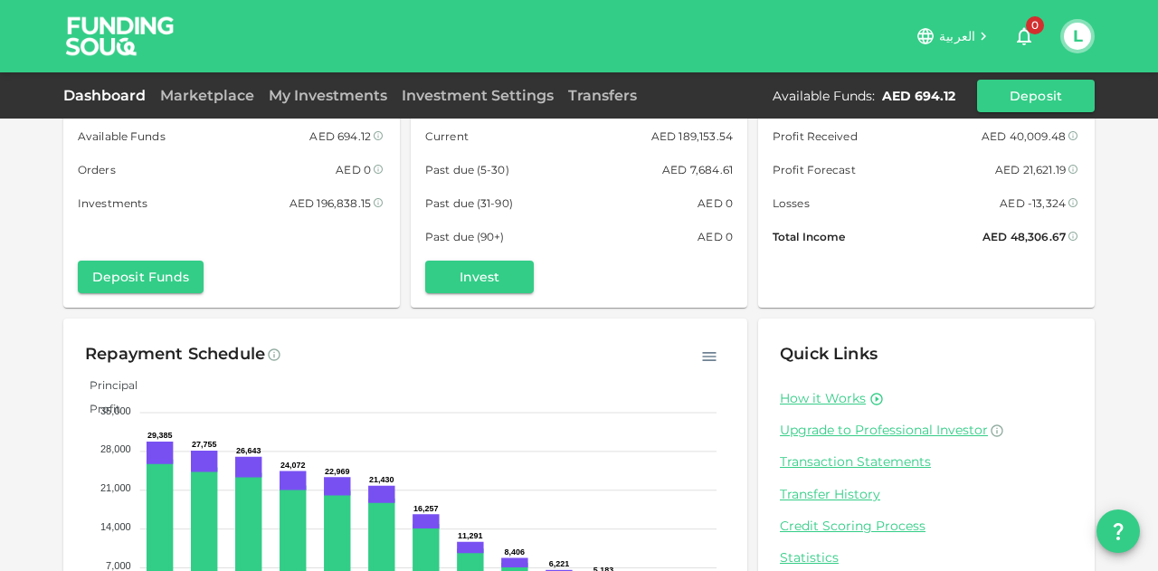
scroll to position [177, 0]
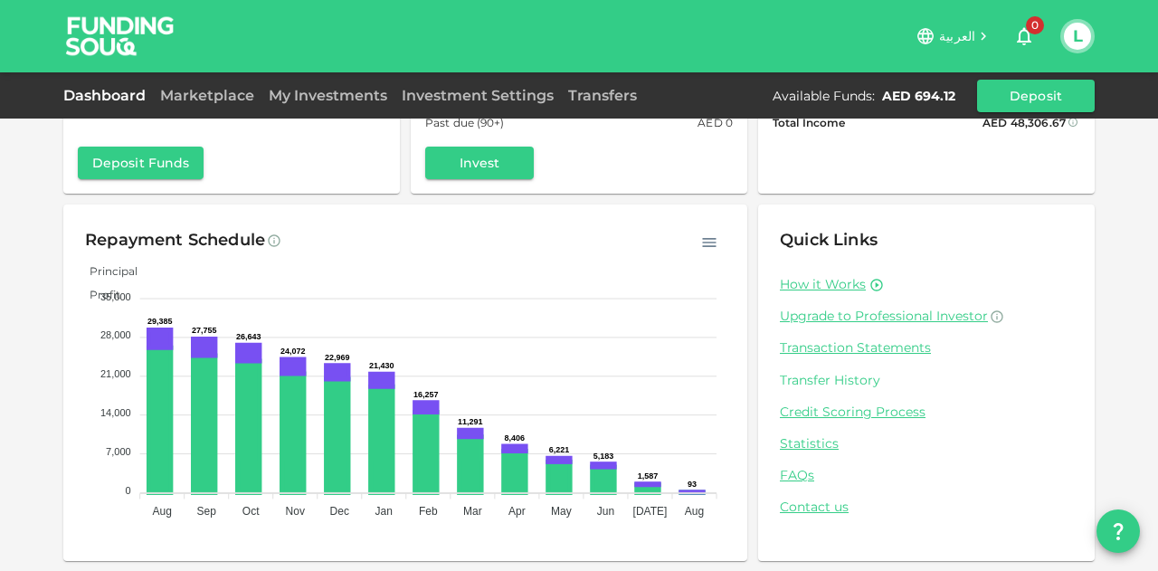
click at [847, 379] on link "Transfer History" at bounding box center [926, 380] width 293 height 17
click at [847, 379] on div "العربية 0 L Dashboard Marketplace My Investments Investment Settings Transfers …" at bounding box center [579, 285] width 1158 height 571
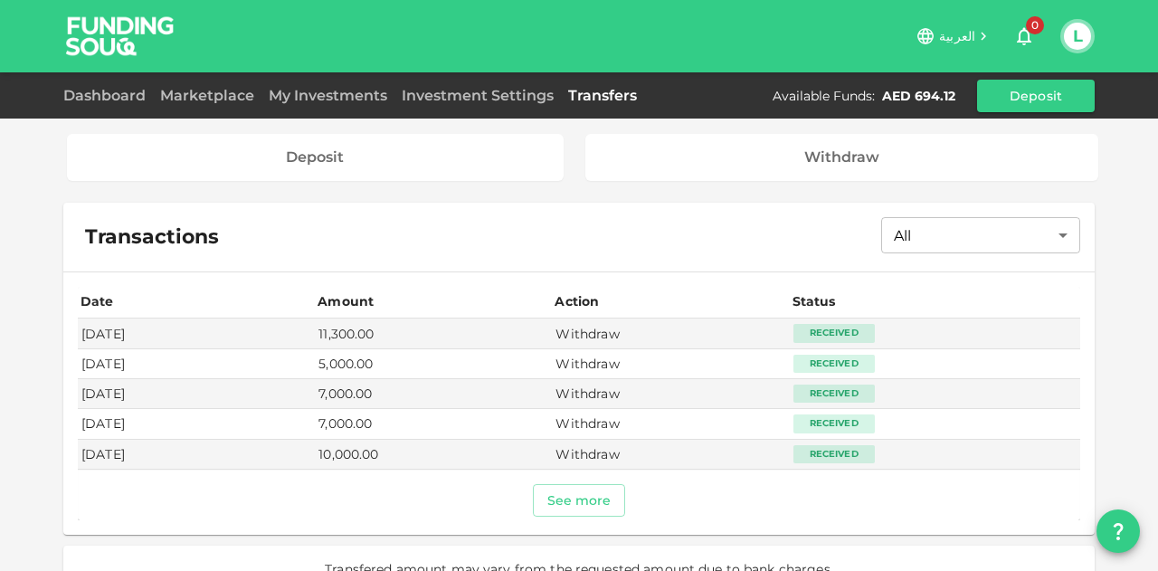
click at [97, 85] on div "Dashboard" at bounding box center [108, 96] width 90 height 22
click at [100, 88] on link "Dashboard" at bounding box center [108, 95] width 90 height 17
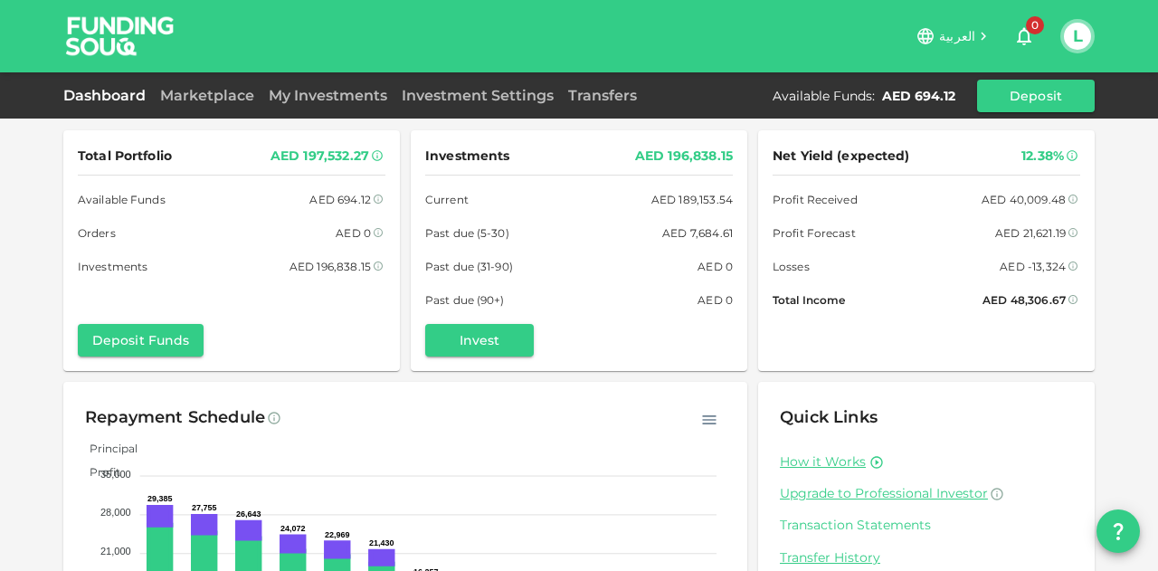
click at [867, 527] on link "Transaction Statements" at bounding box center [926, 525] width 293 height 17
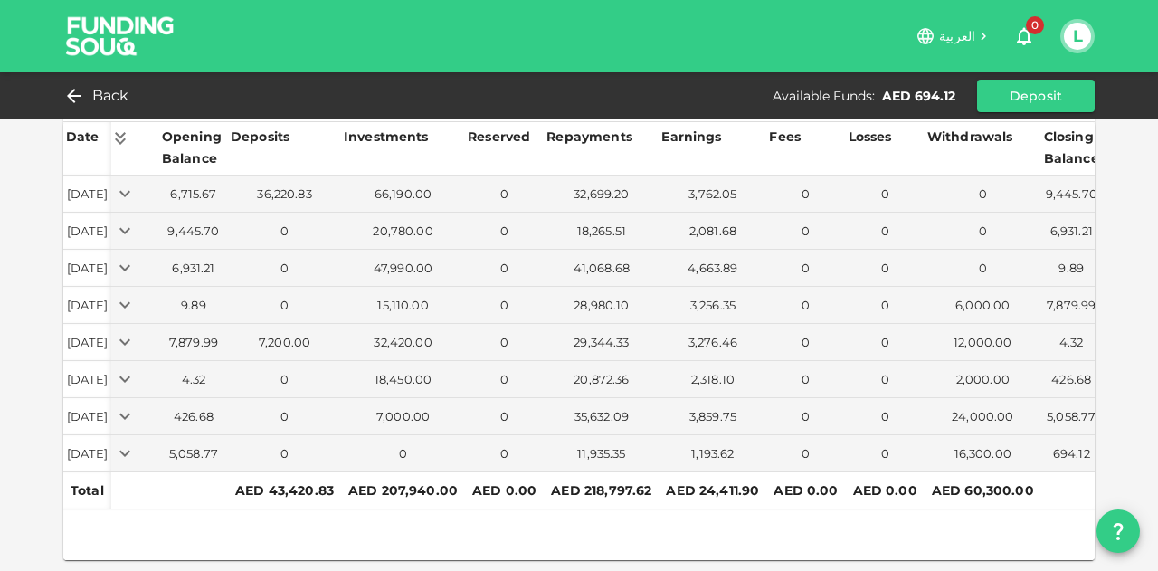
scroll to position [0, 28]
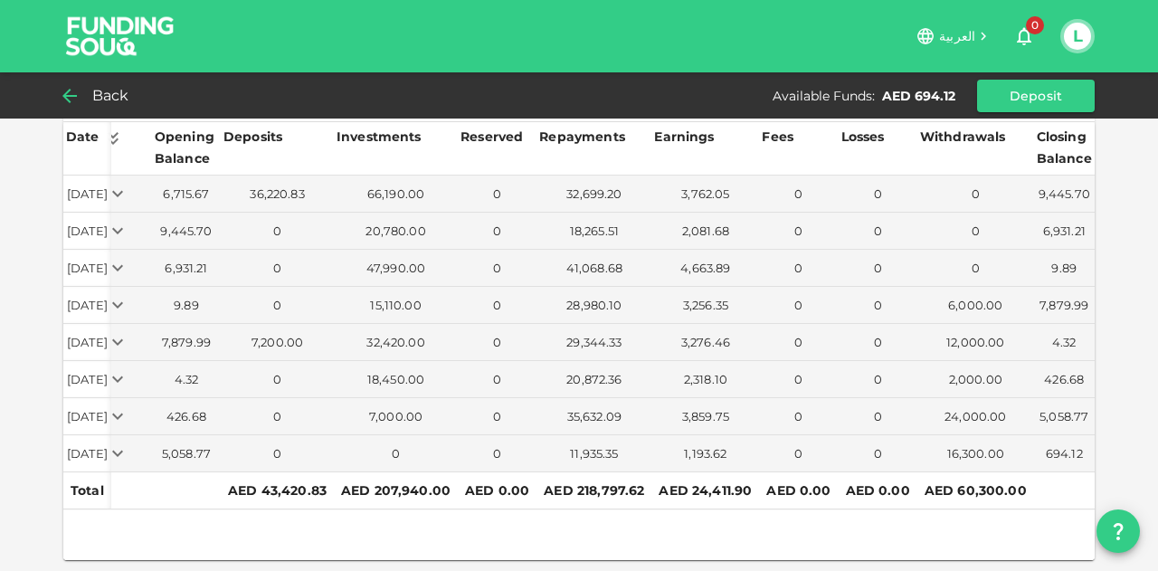
click at [72, 85] on icon at bounding box center [70, 96] width 22 height 22
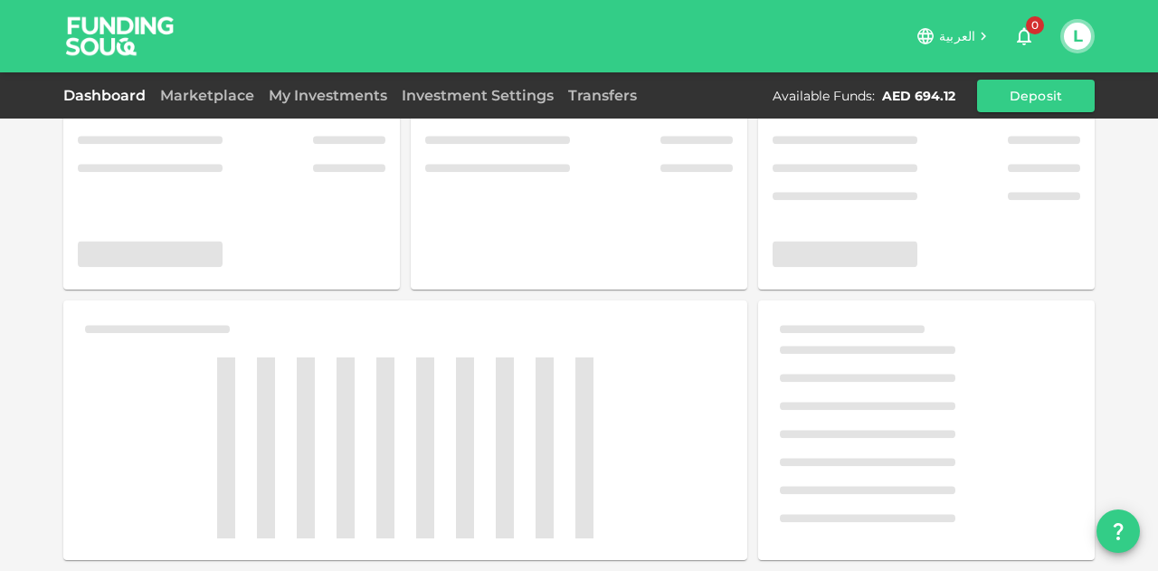
scroll to position [81, 0]
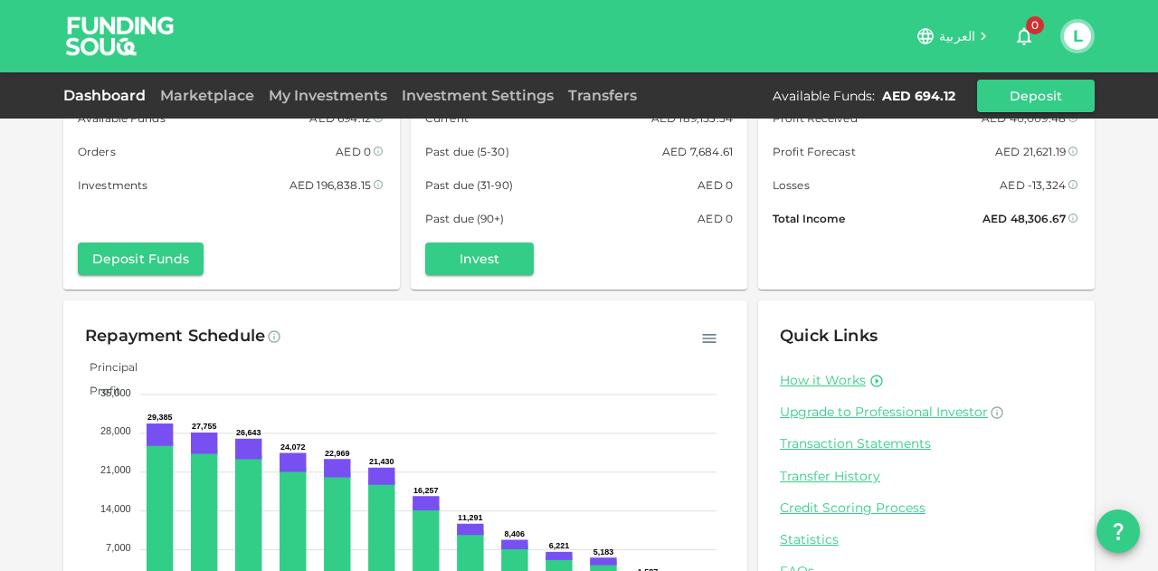
click at [79, 85] on div "Dashboard" at bounding box center [108, 96] width 90 height 22
click at [99, 90] on link "Dashboard" at bounding box center [108, 95] width 90 height 17
click at [100, 90] on link "Dashboard" at bounding box center [108, 95] width 90 height 17
